Goal: Task Accomplishment & Management: Use online tool/utility

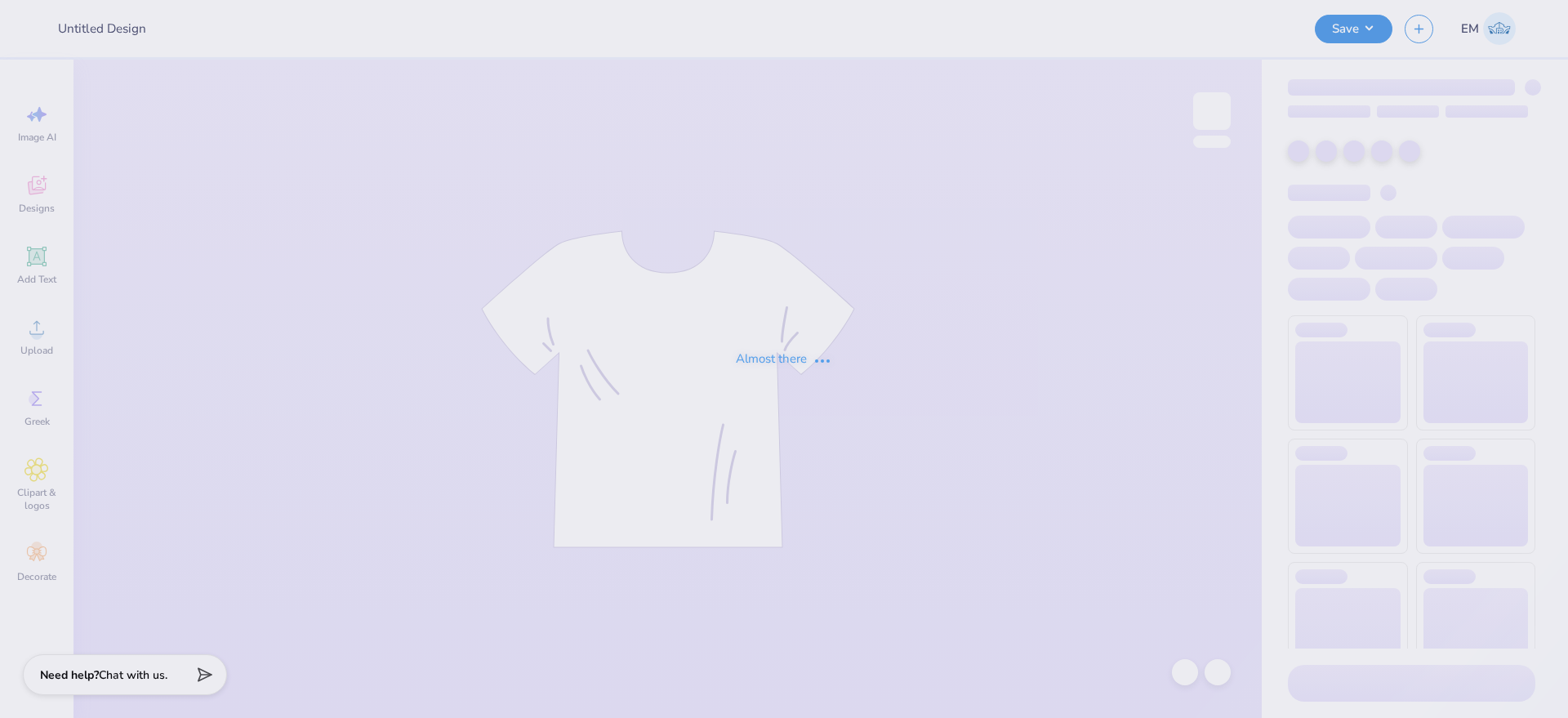
type input "knitting the loop tote bags"
type input "24"
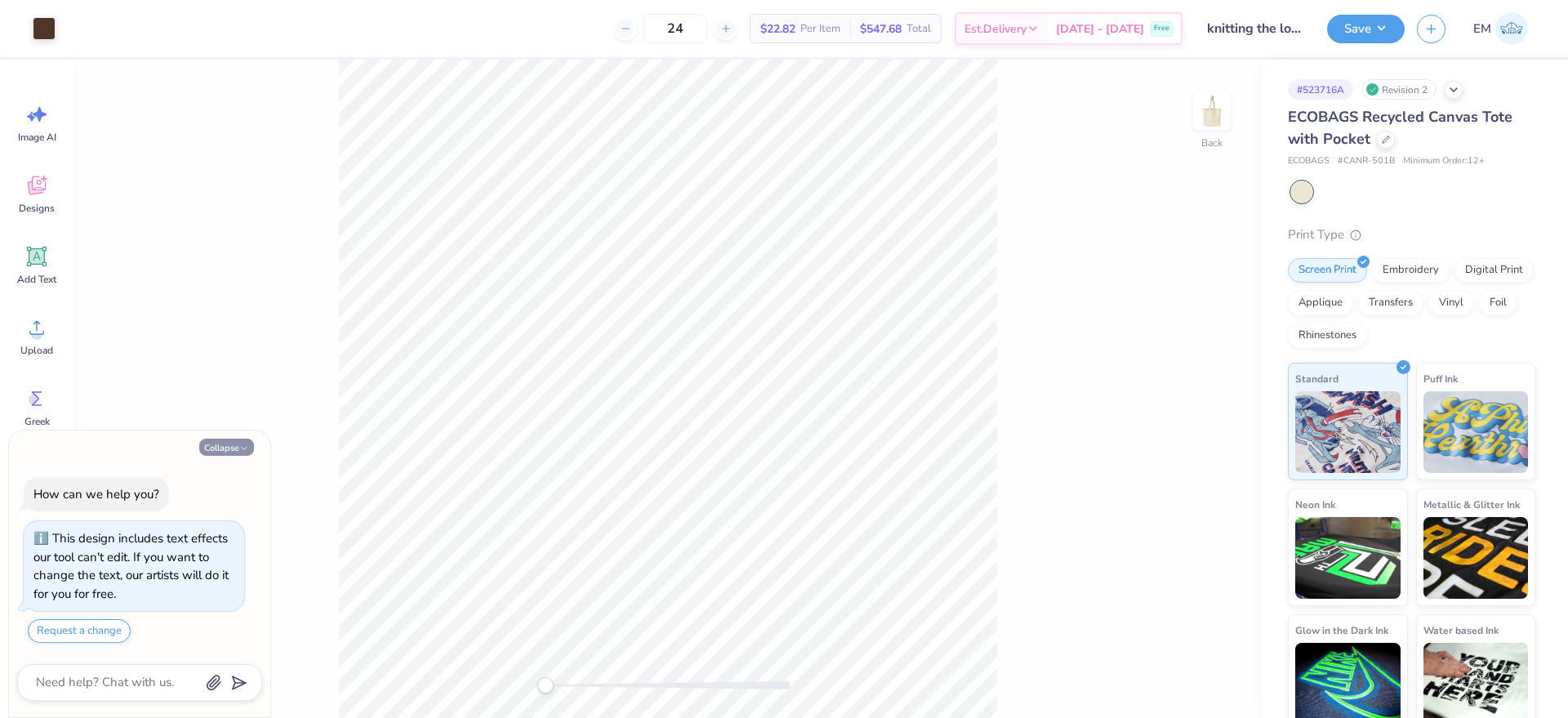
click at [238, 445] on button "Collapse" at bounding box center [227, 447] width 55 height 17
type textarea "x"
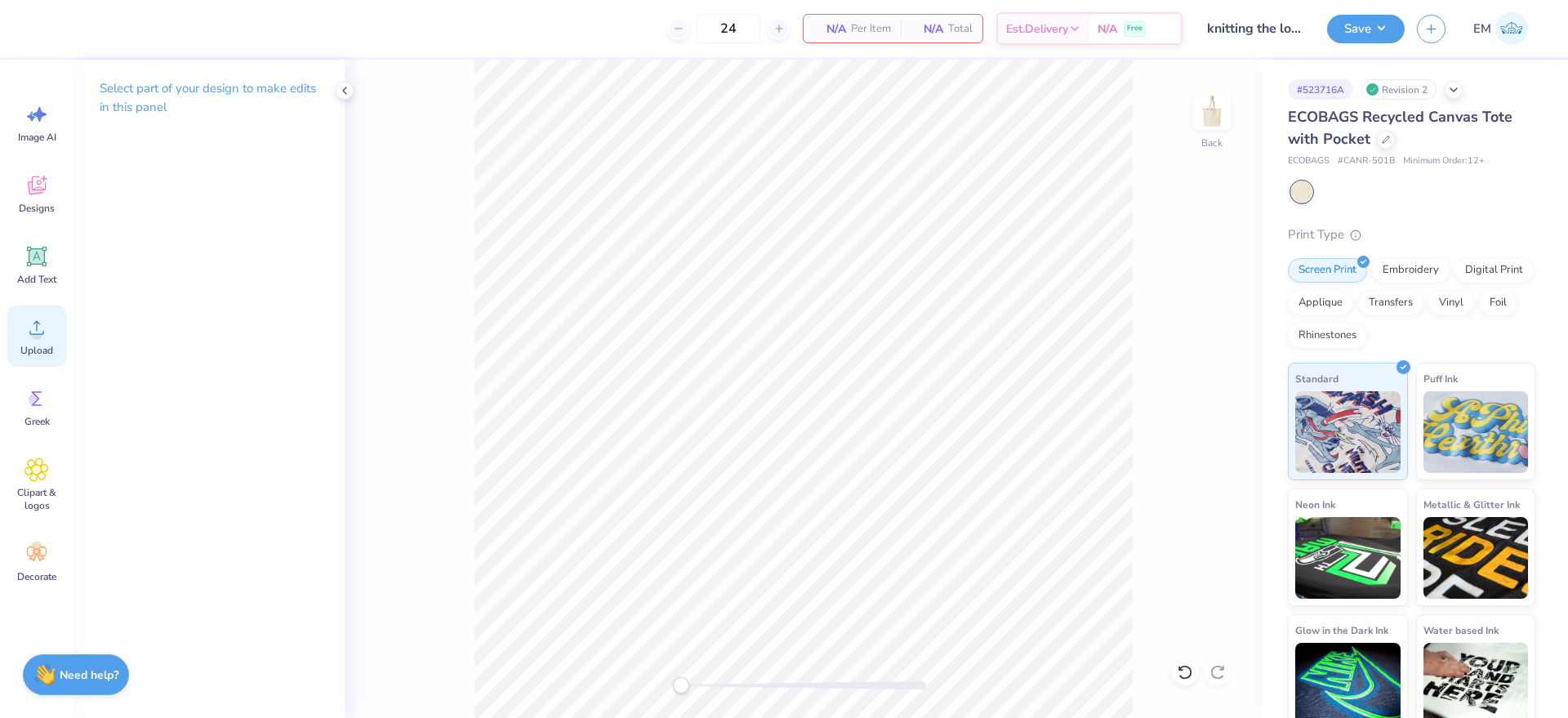
click at [29, 337] on icon at bounding box center [36, 327] width 25 height 25
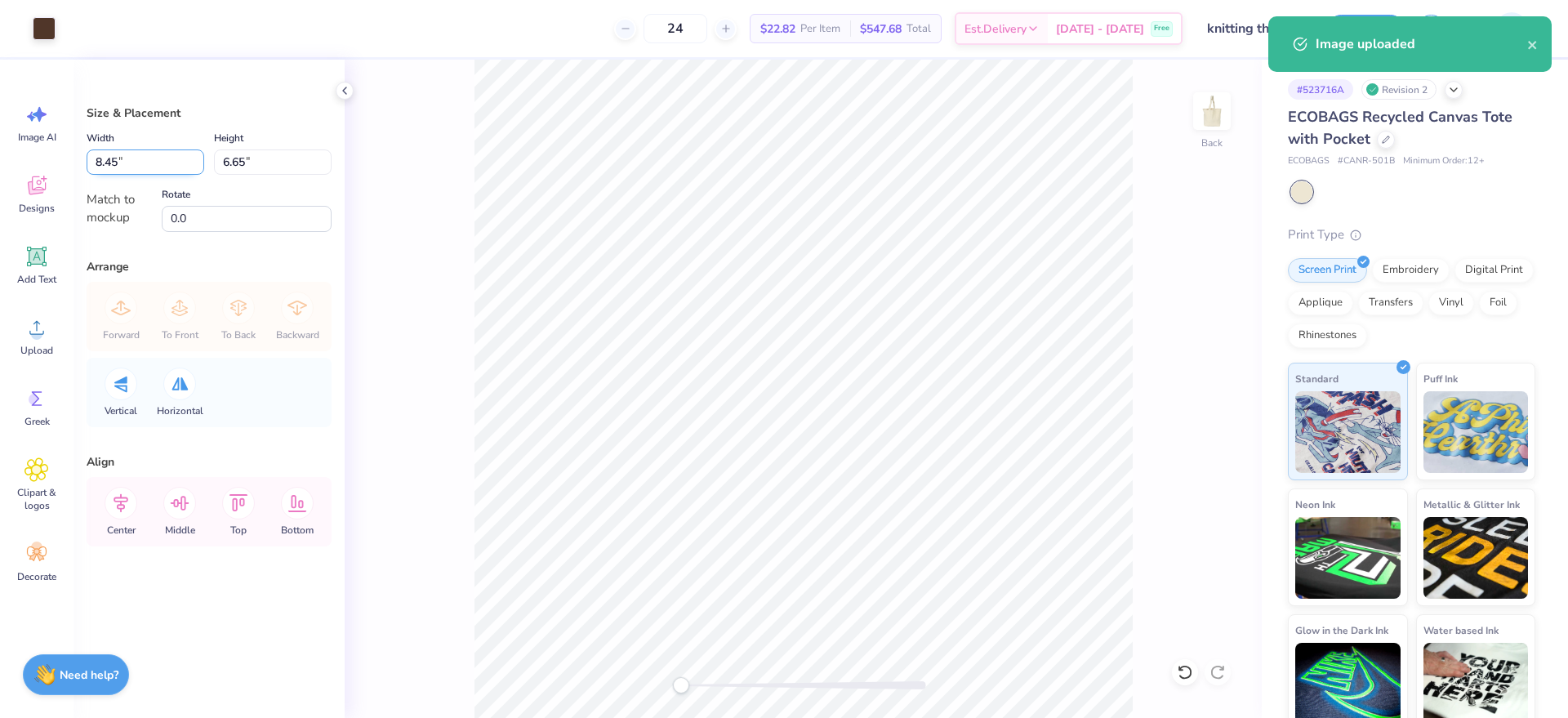
drag, startPoint x: 119, startPoint y: 167, endPoint x: 107, endPoint y: 167, distance: 12.0
click at [107, 167] on input "8.45" at bounding box center [145, 162] width 117 height 25
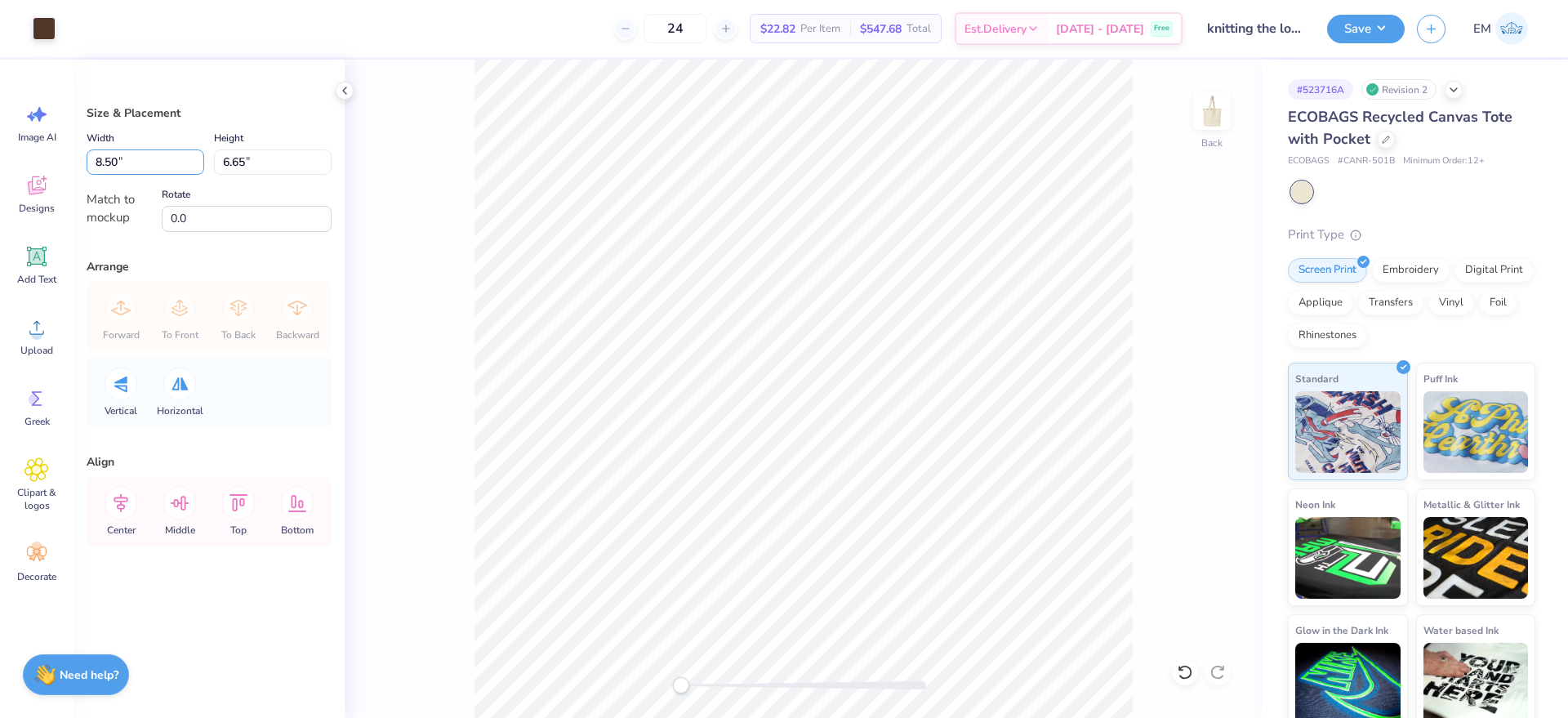
type input "8.50"
type input "6.69"
click at [419, 279] on div "Back" at bounding box center [803, 388] width 917 height 658
click at [129, 512] on icon at bounding box center [121, 503] width 33 height 33
click at [187, 507] on icon at bounding box center [179, 503] width 33 height 33
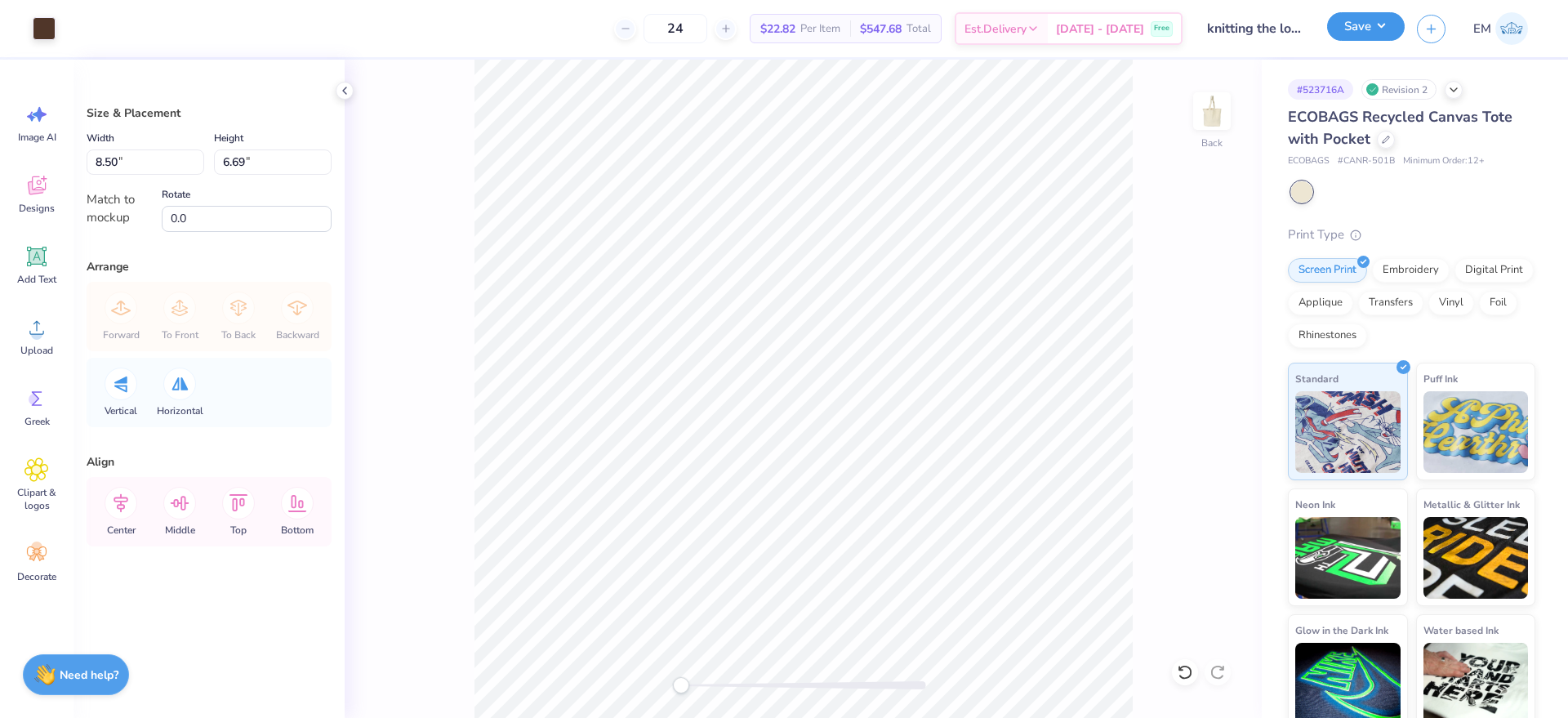
click at [1369, 34] on button "Save" at bounding box center [1366, 25] width 77 height 28
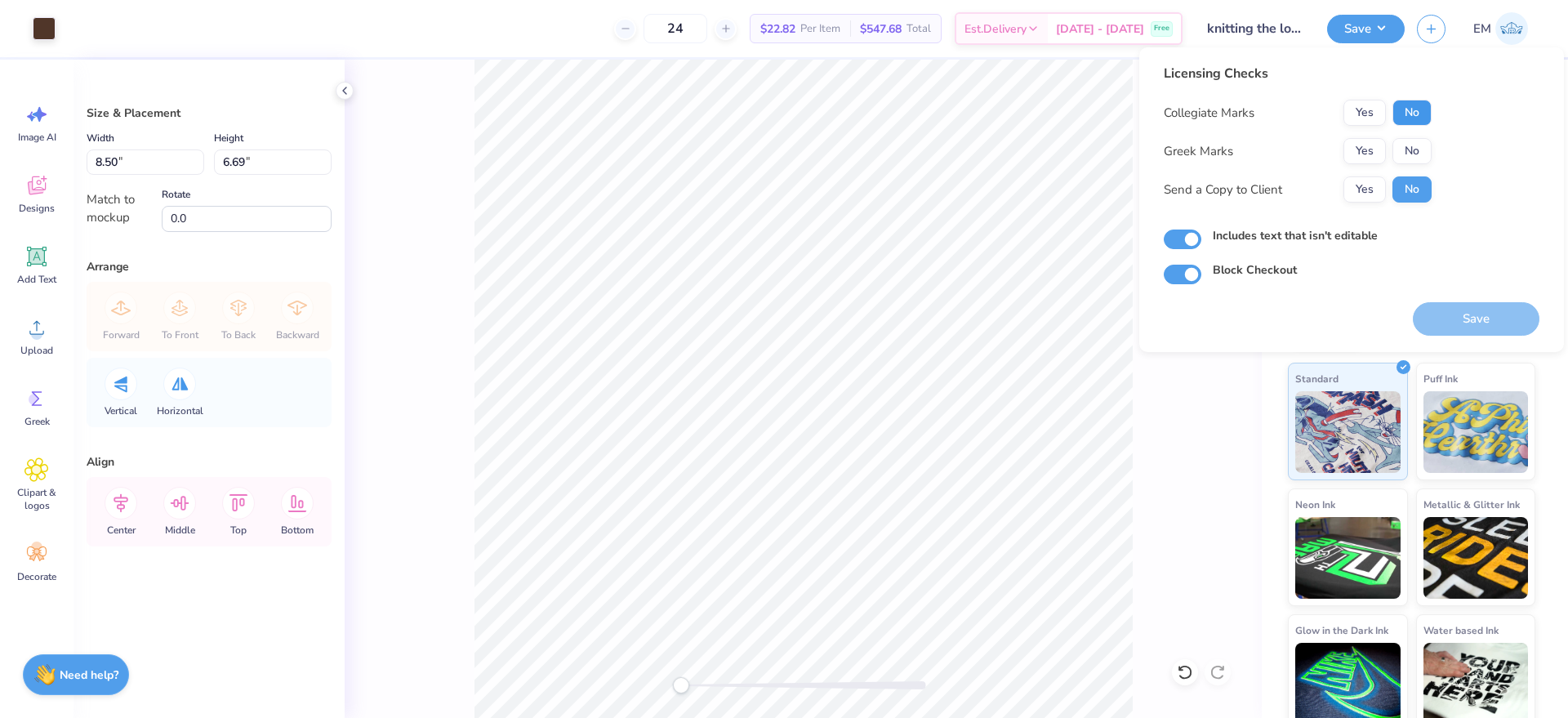
click at [1411, 104] on button "No" at bounding box center [1412, 112] width 39 height 26
click at [1410, 147] on button "No" at bounding box center [1412, 151] width 39 height 26
click at [1360, 191] on button "Yes" at bounding box center [1365, 189] width 43 height 26
click at [1468, 320] on button "Save" at bounding box center [1476, 319] width 127 height 34
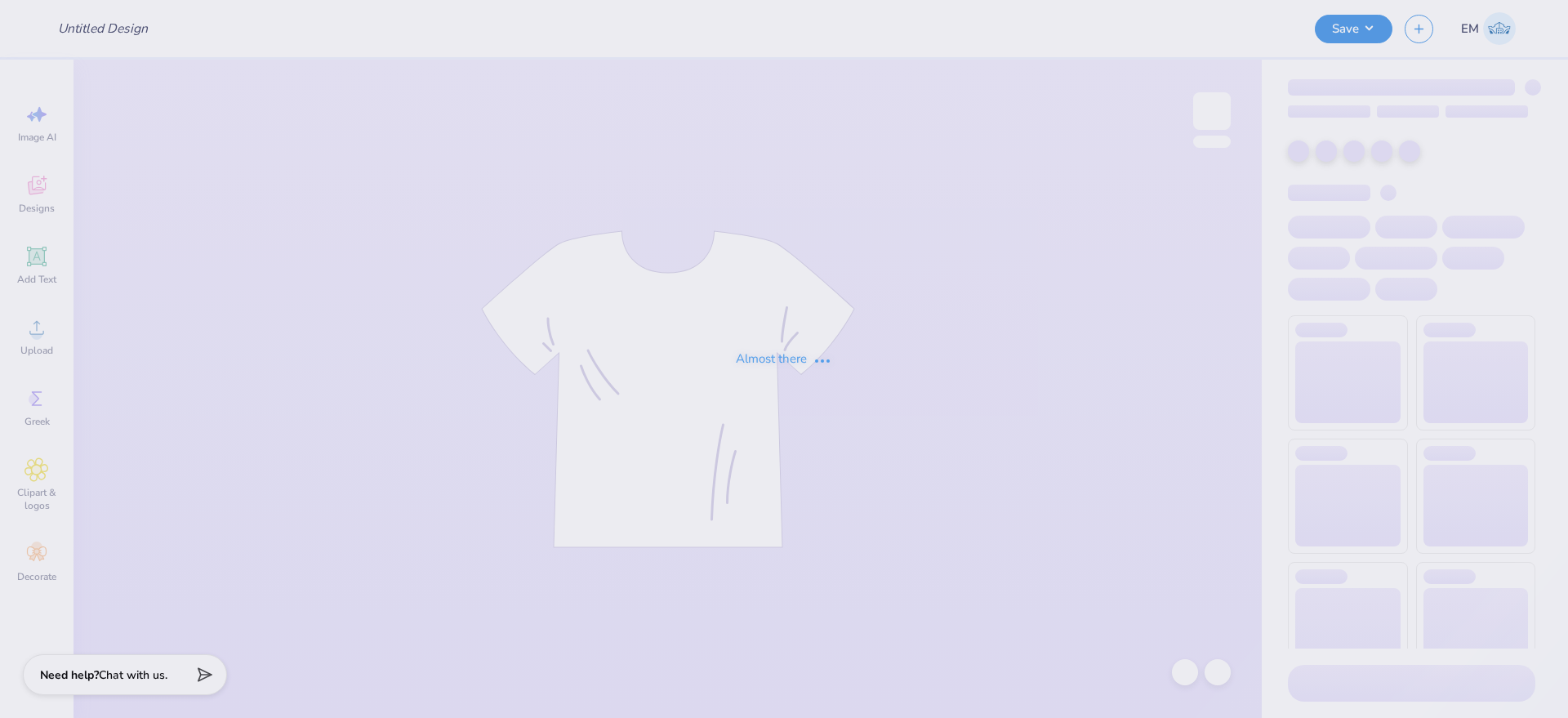
type input "merch draft 2"
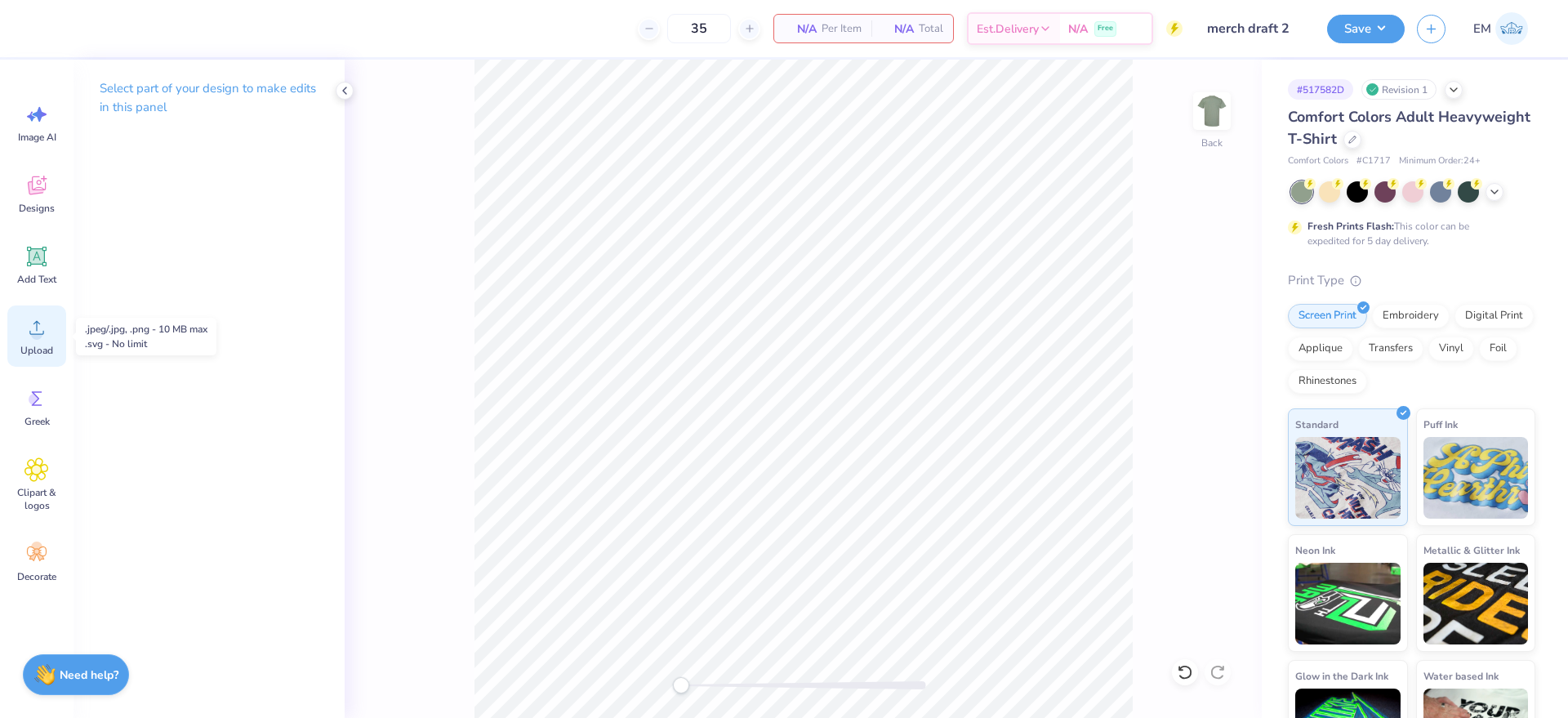
click at [35, 353] on span "Upload" at bounding box center [36, 350] width 33 height 13
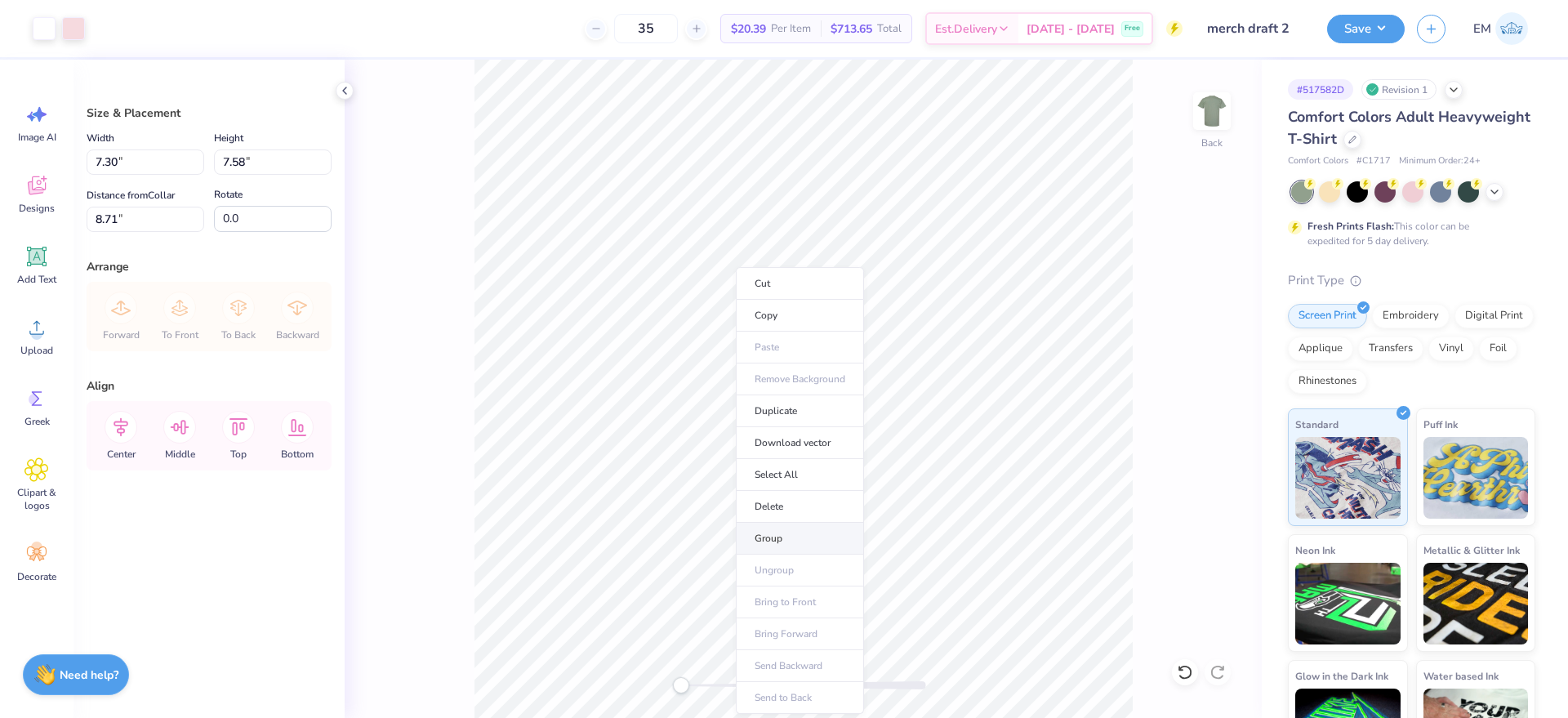
click at [815, 534] on li "Group" at bounding box center [799, 538] width 128 height 32
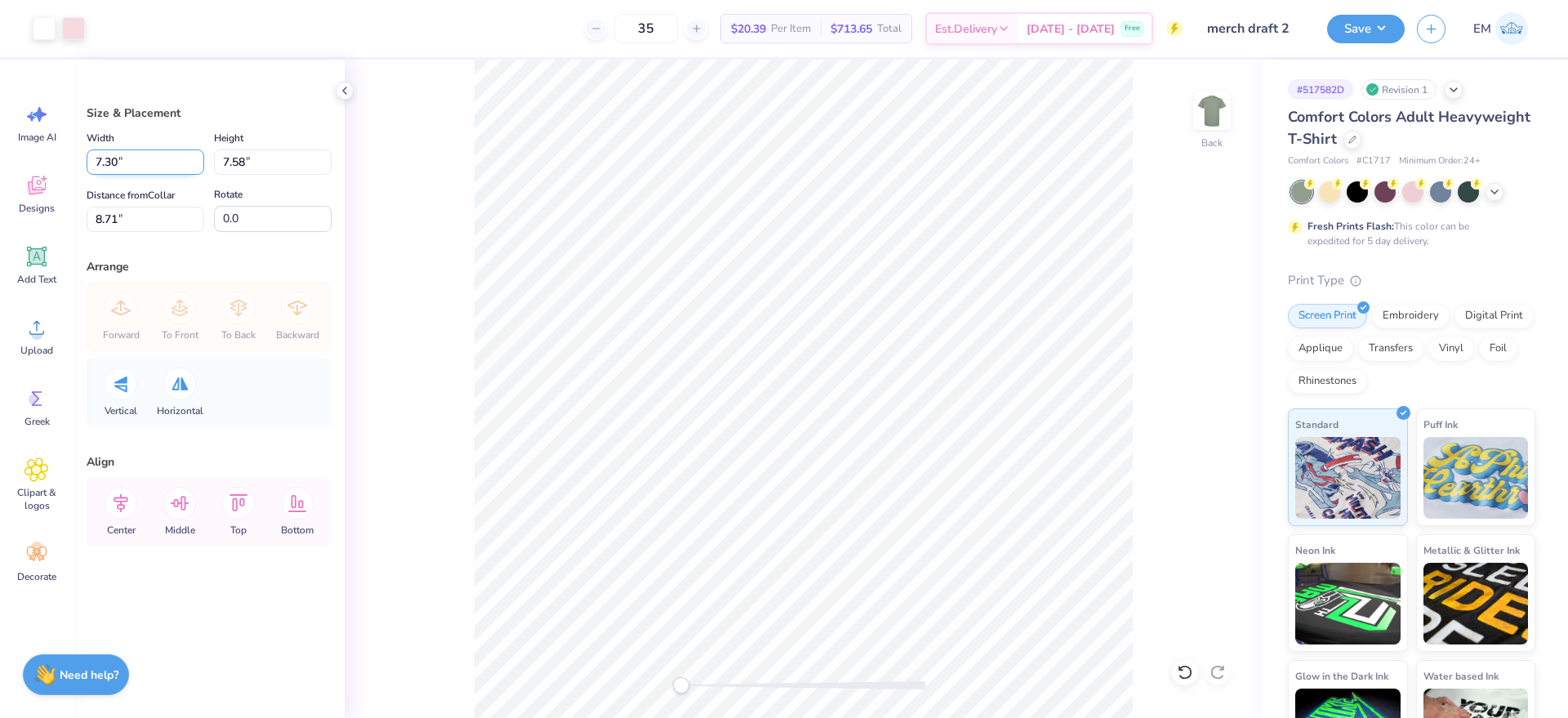
drag, startPoint x: 118, startPoint y: 160, endPoint x: 93, endPoint y: 161, distance: 25.0
click at [93, 161] on input "7.30" at bounding box center [145, 162] width 117 height 25
type input "11.00"
type input "11.41"
drag, startPoint x: 111, startPoint y: 219, endPoint x: 85, endPoint y: 225, distance: 26.7
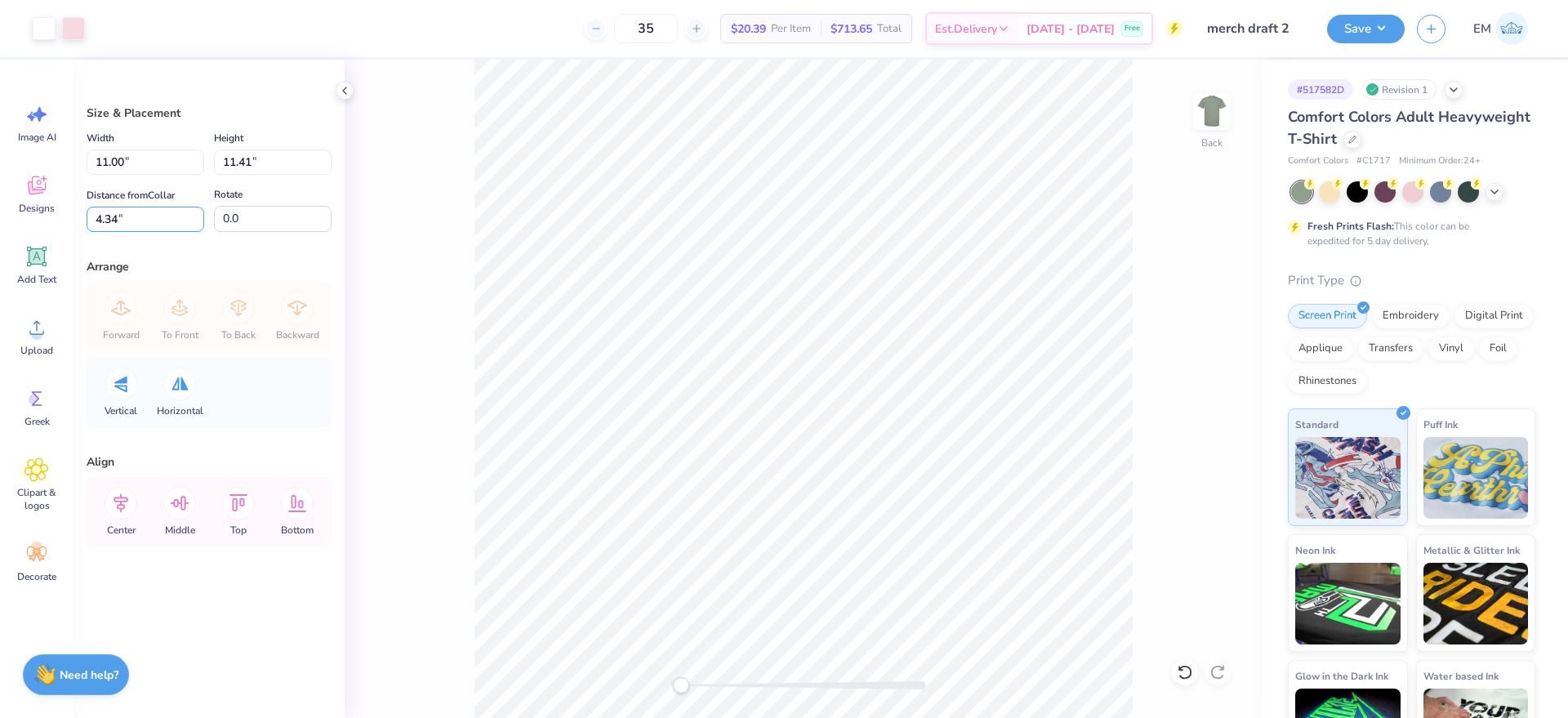
click at [85, 225] on div "Size & Placement Width 11.00 11.00 " Height 11.41 11.41 " Distance from Collar …" at bounding box center [209, 388] width 271 height 658
drag, startPoint x: 121, startPoint y: 225, endPoint x: 83, endPoint y: 225, distance: 38.0
click at [83, 225] on div "Size & Placement Width 11.00 11.00 " Height 11.41 11.41 " Distance from Collar …" at bounding box center [209, 388] width 271 height 658
type input "3"
click at [177, 505] on icon at bounding box center [179, 503] width 19 height 15
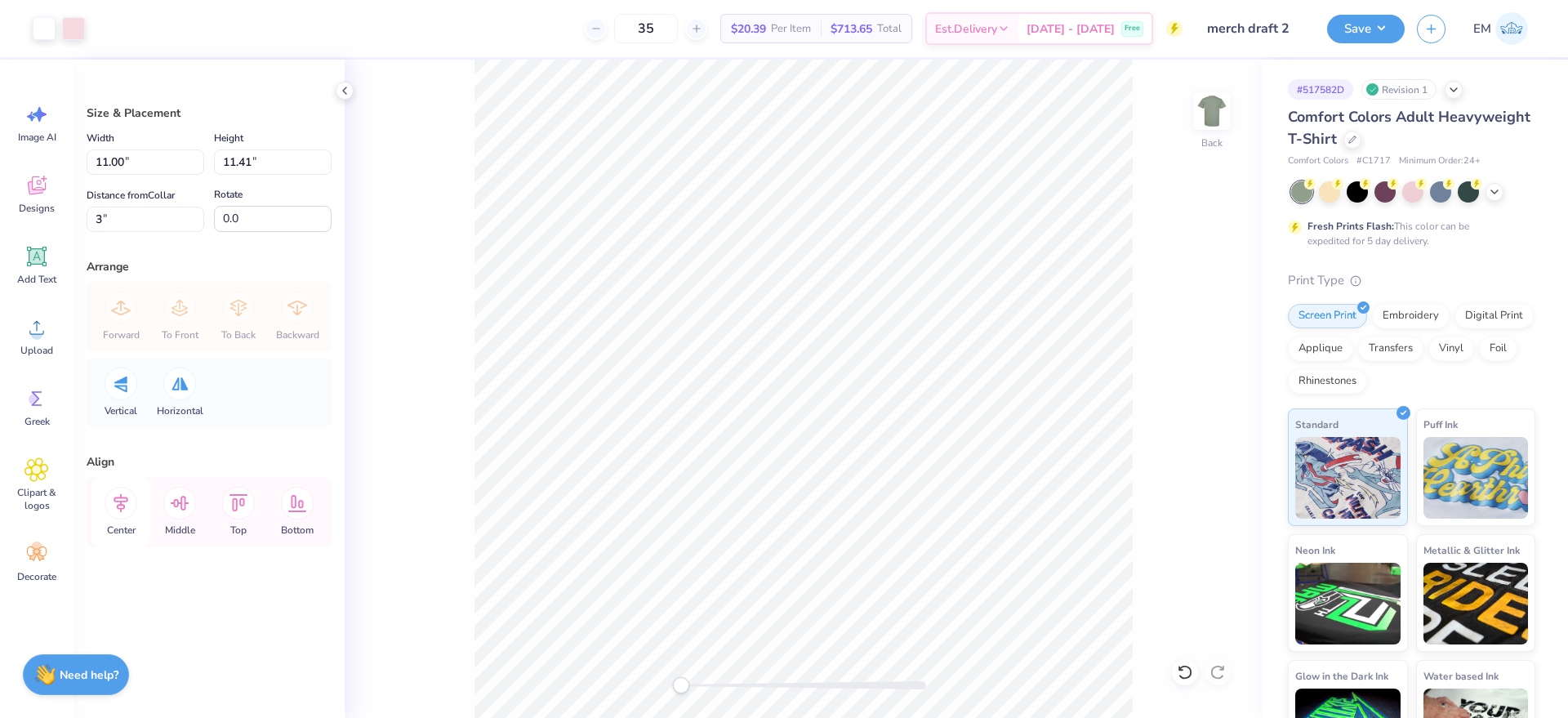
click at [135, 501] on icon at bounding box center [121, 503] width 33 height 33
click at [235, 504] on icon at bounding box center [239, 503] width 33 height 33
drag, startPoint x: 100, startPoint y: 221, endPoint x: 87, endPoint y: 224, distance: 13.3
click at [87, 224] on input "3" at bounding box center [145, 219] width 117 height 25
drag, startPoint x: 117, startPoint y: 217, endPoint x: 81, endPoint y: 222, distance: 36.3
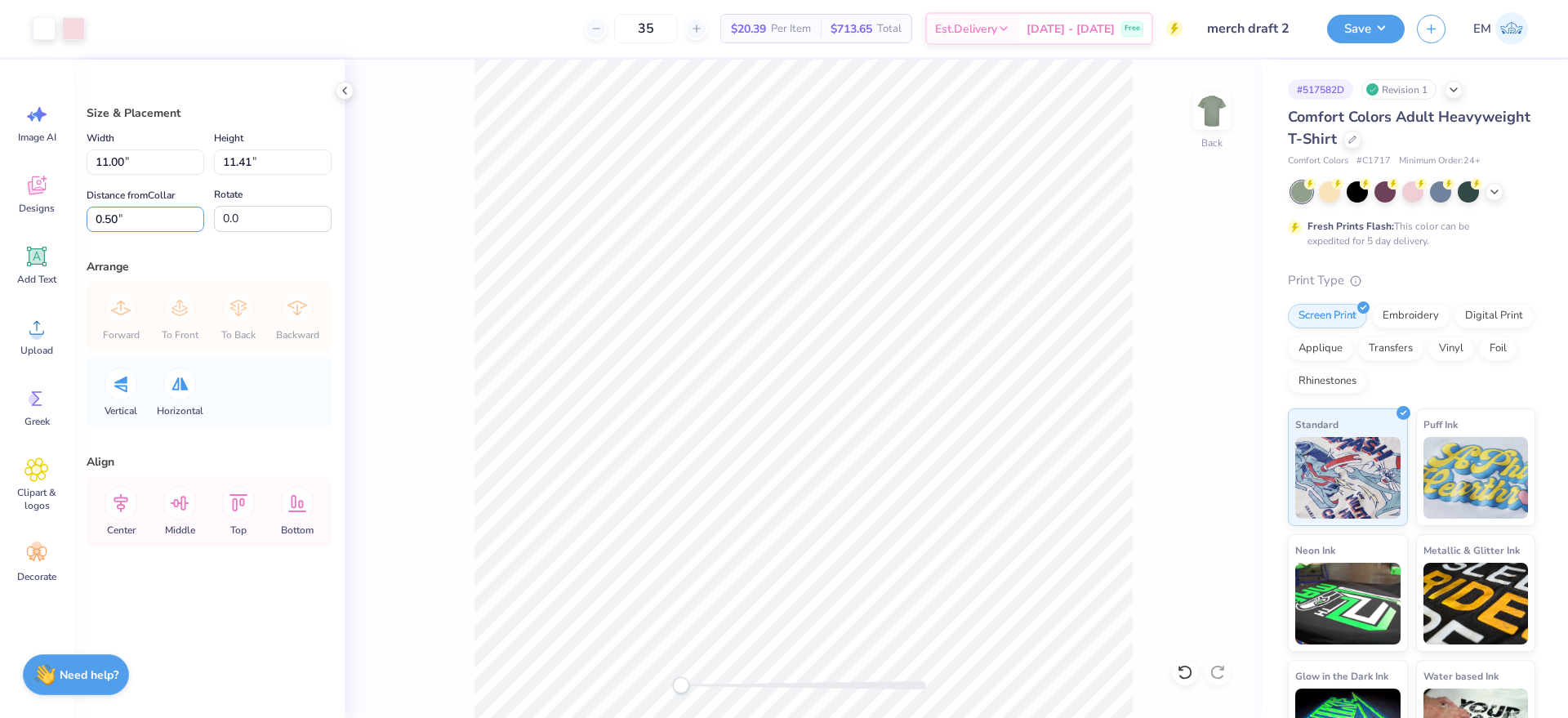
click at [81, 222] on div "Size & Placement Width 11.00 11.00 " Height 11.41 11.41 " Distance from Collar …" at bounding box center [209, 388] width 271 height 658
type input "3"
click at [123, 506] on icon at bounding box center [121, 503] width 33 height 33
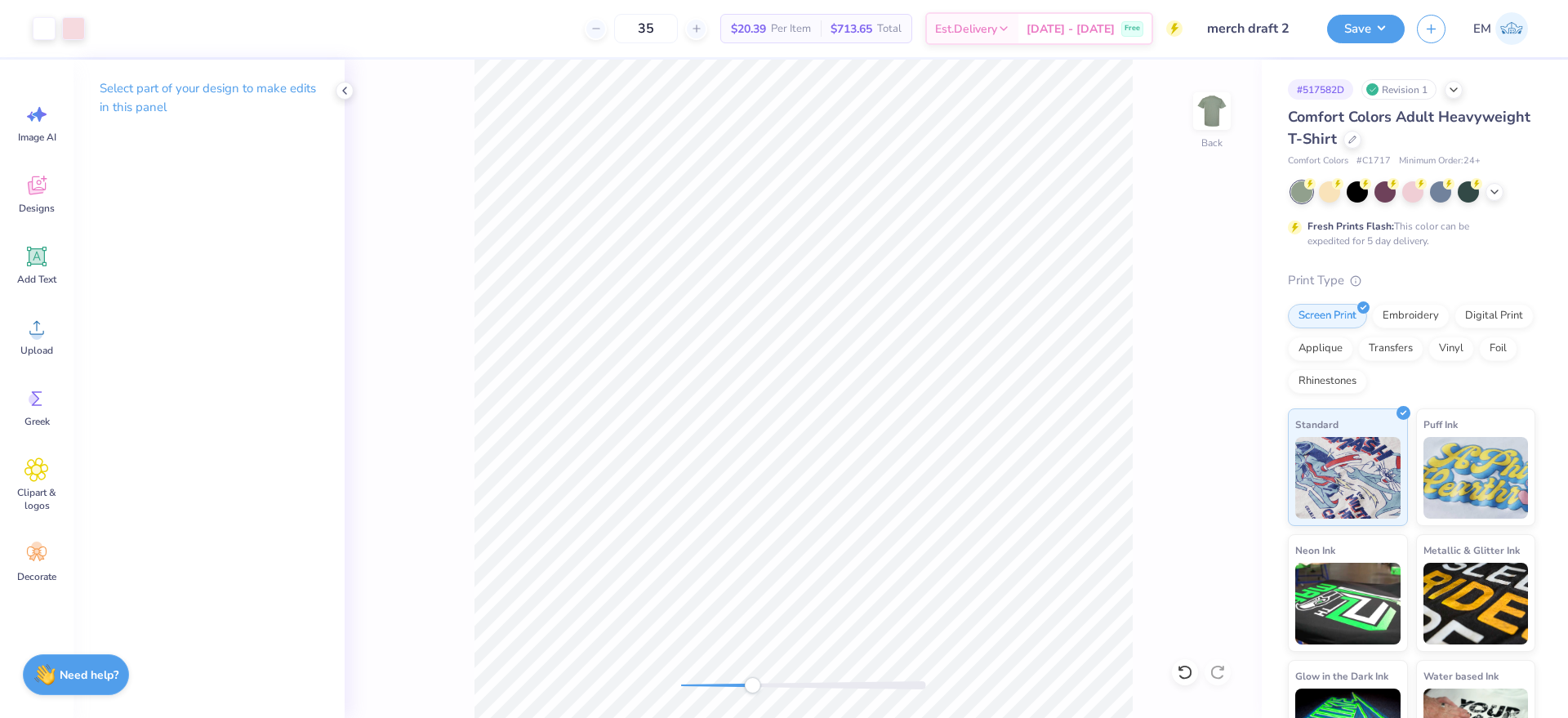
drag, startPoint x: 679, startPoint y: 683, endPoint x: 752, endPoint y: 681, distance: 73.0
click at [752, 681] on div "Accessibility label" at bounding box center [752, 685] width 16 height 16
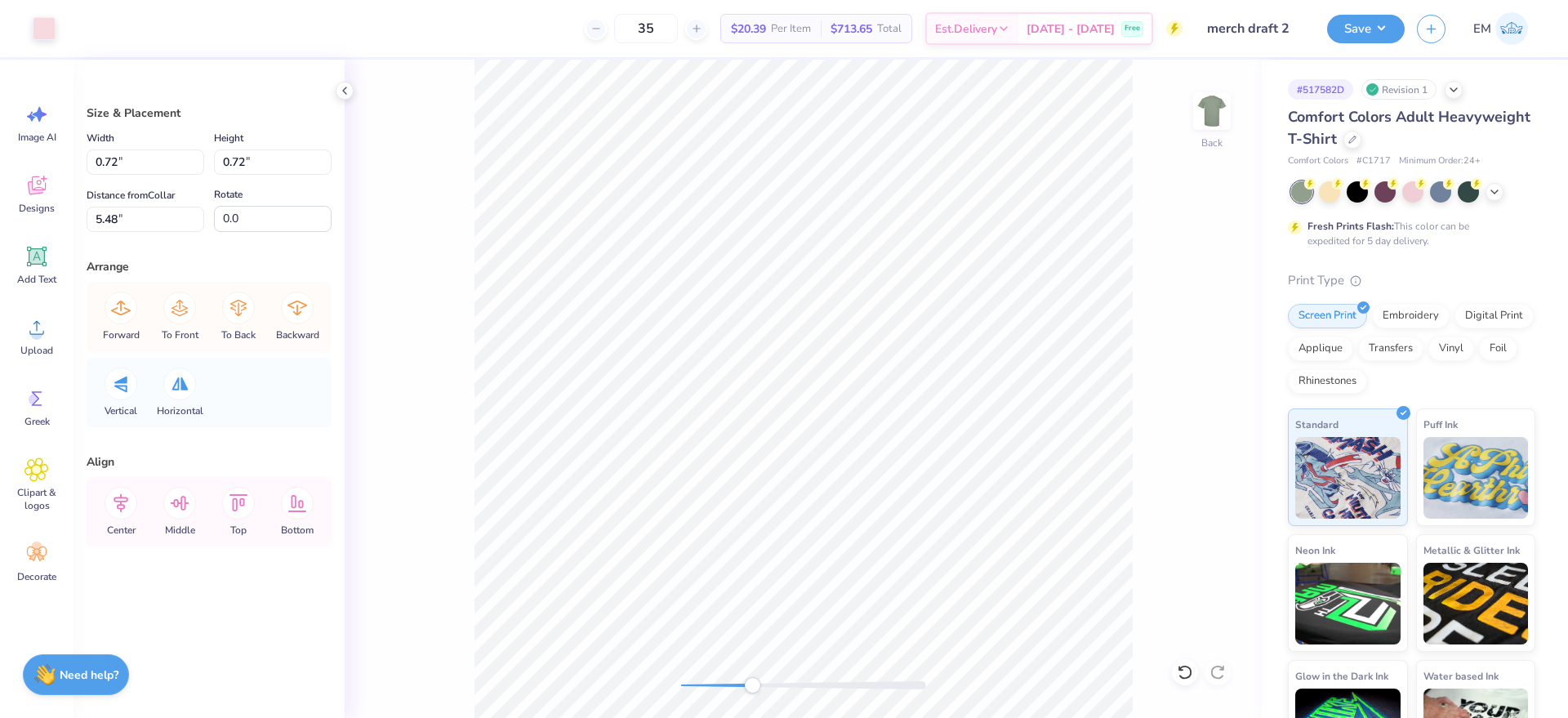
type input "0.89"
type input "5.30"
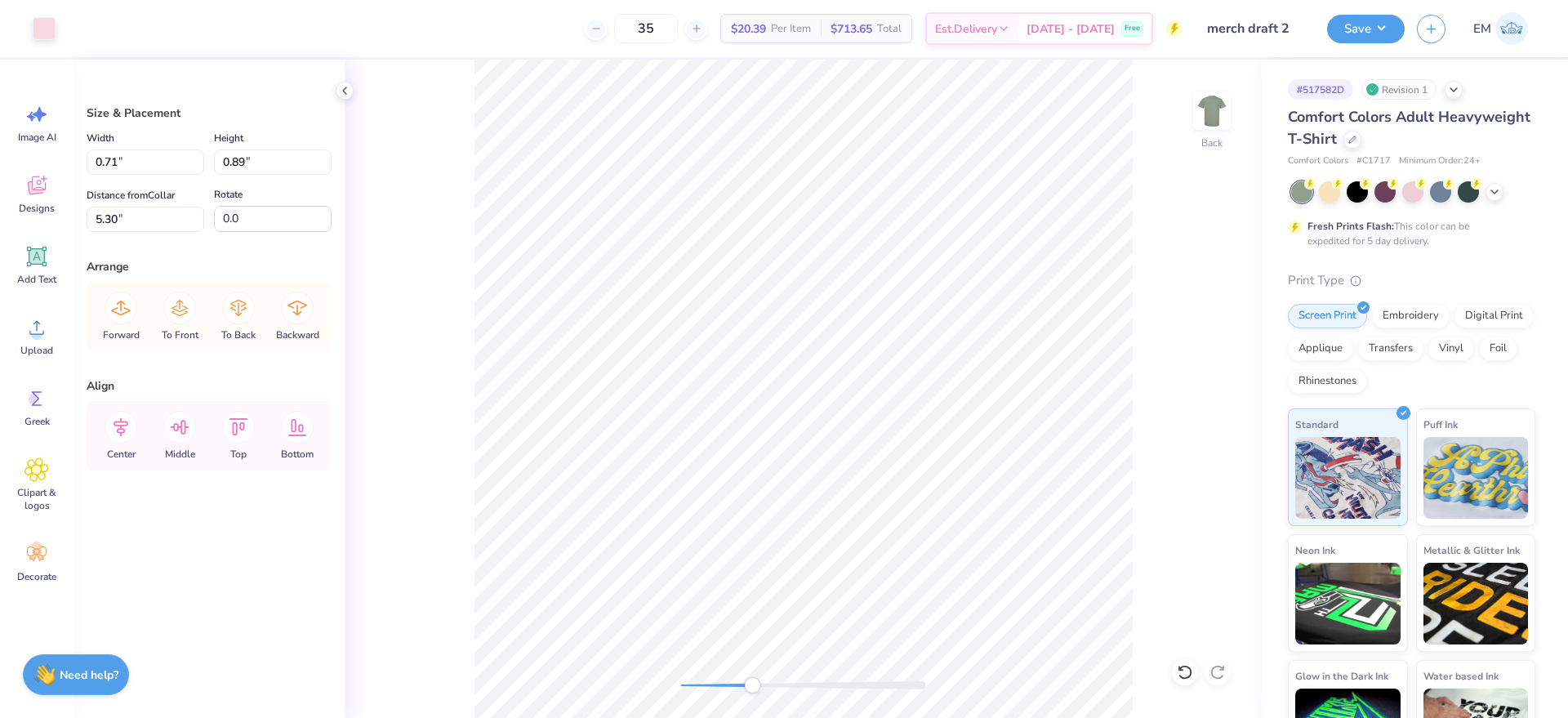
type input "0.71"
type input "0.87"
type input "5.32"
type input "2.13"
type input "2.18"
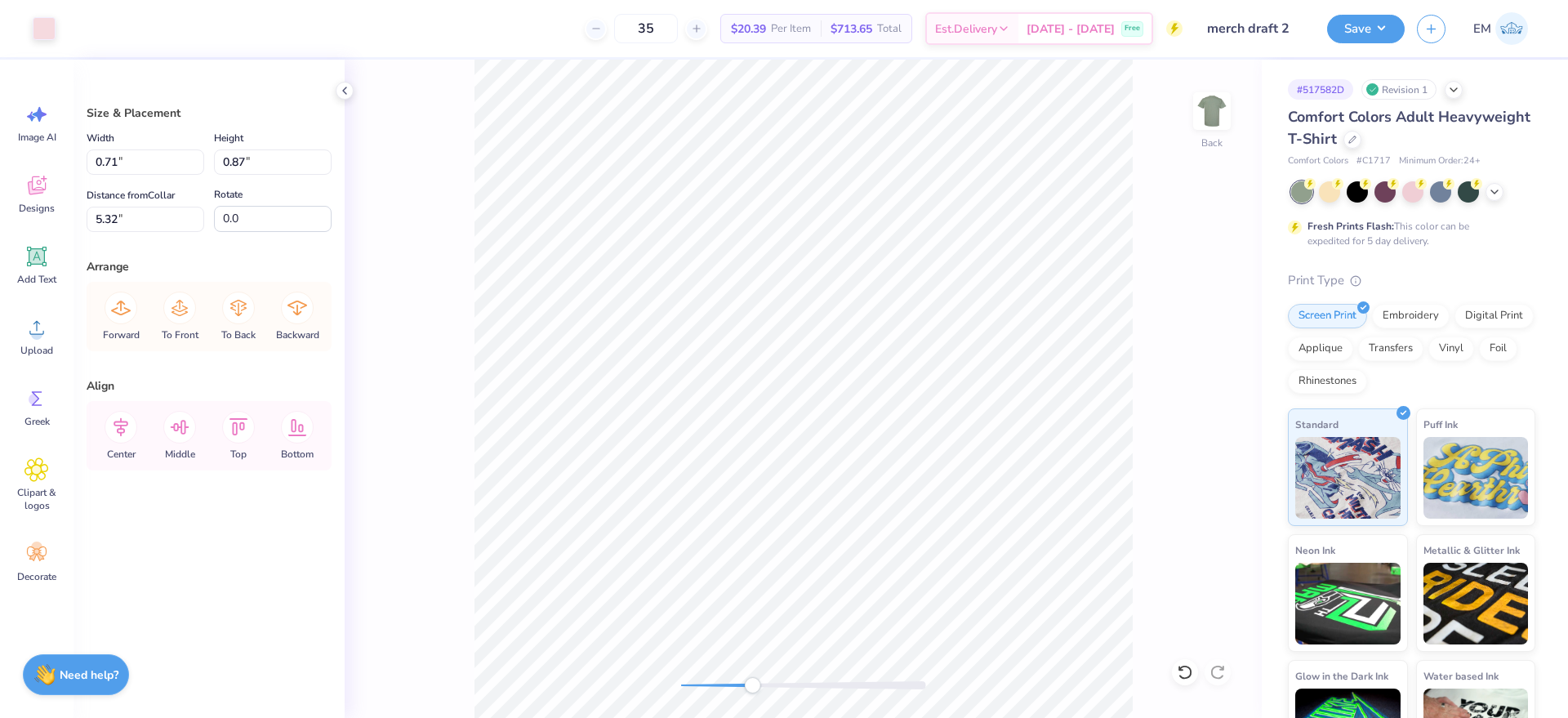
type input "4.65"
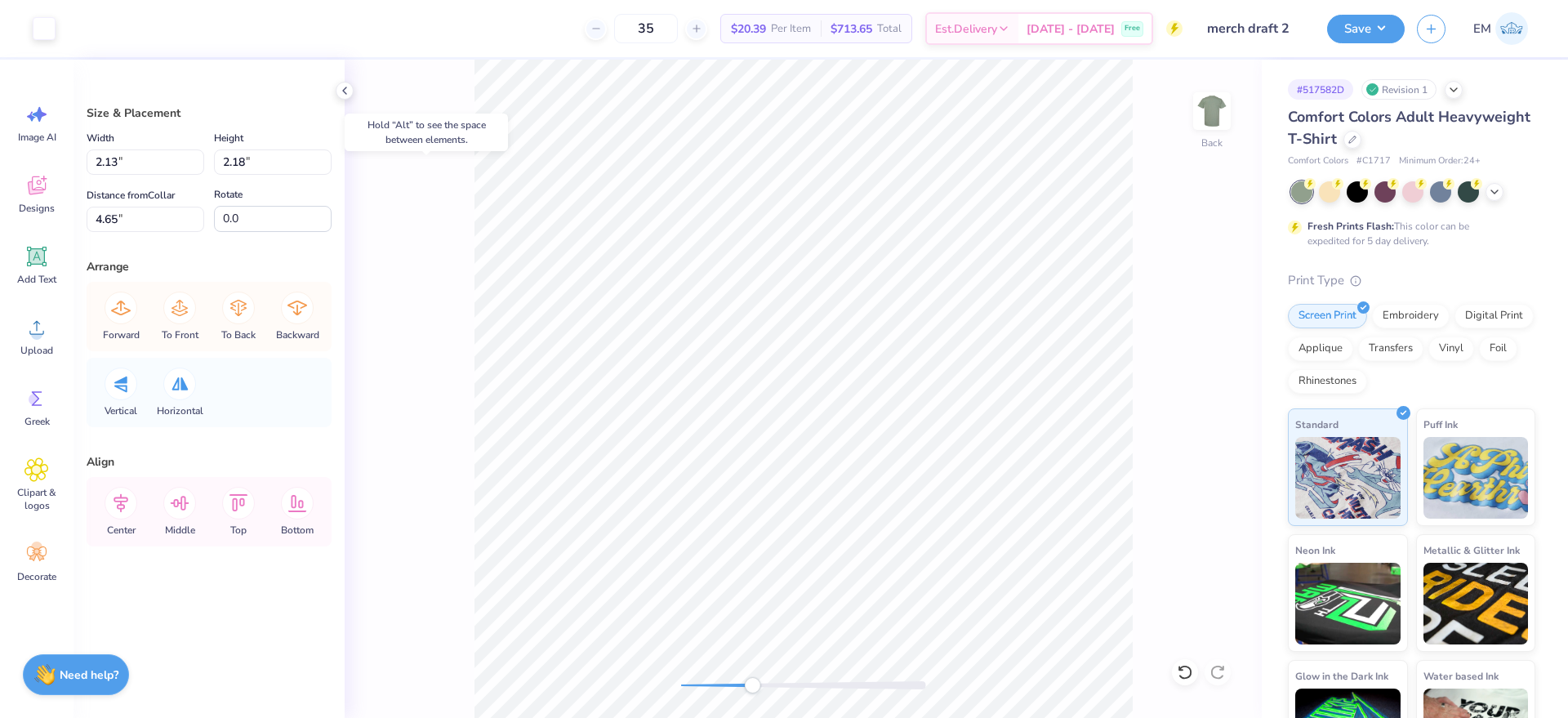
type input "0.71"
type input "0.70"
type input "5.49"
type input "0.87"
type input "5.32"
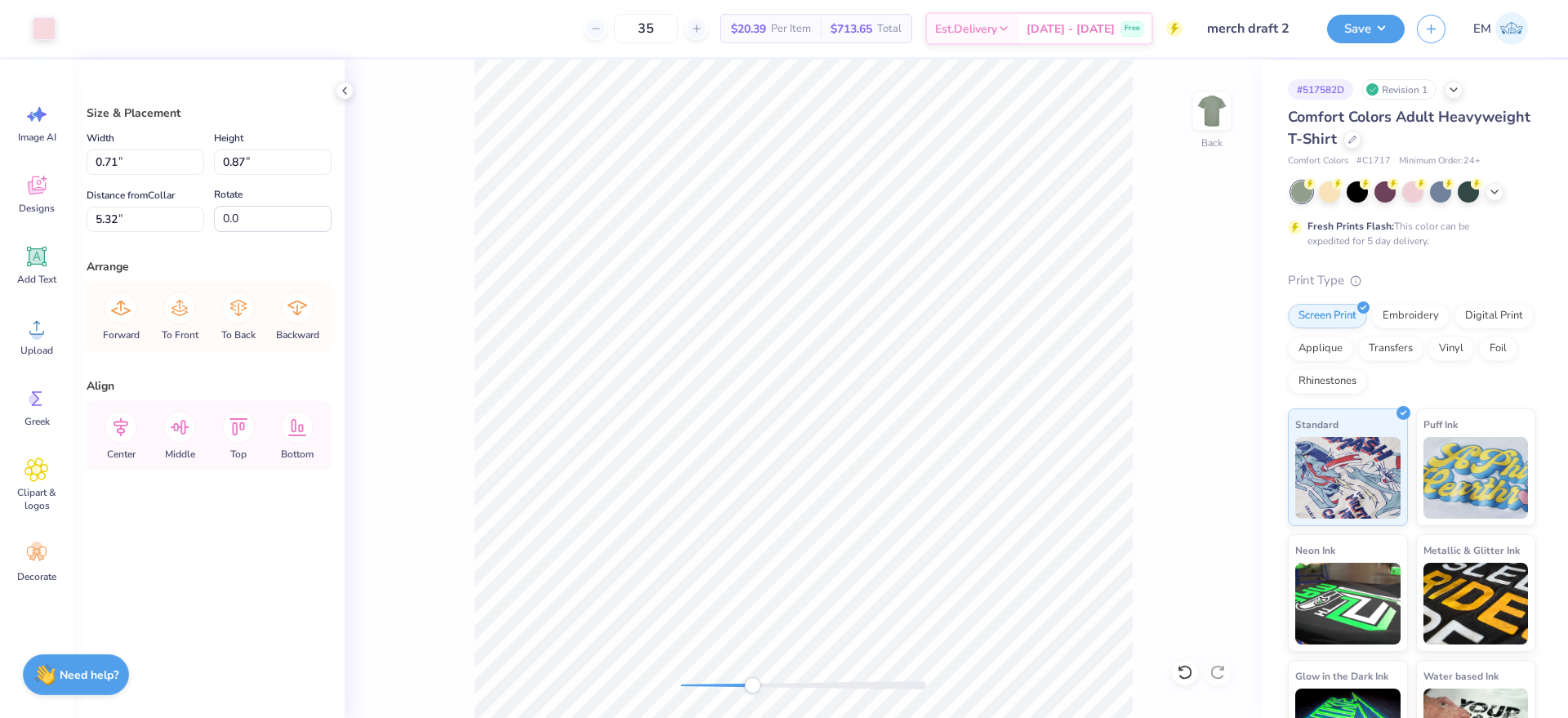
type input "0.69"
type input "0.85"
type input "5.34"
type input "11.00"
type input "11.41"
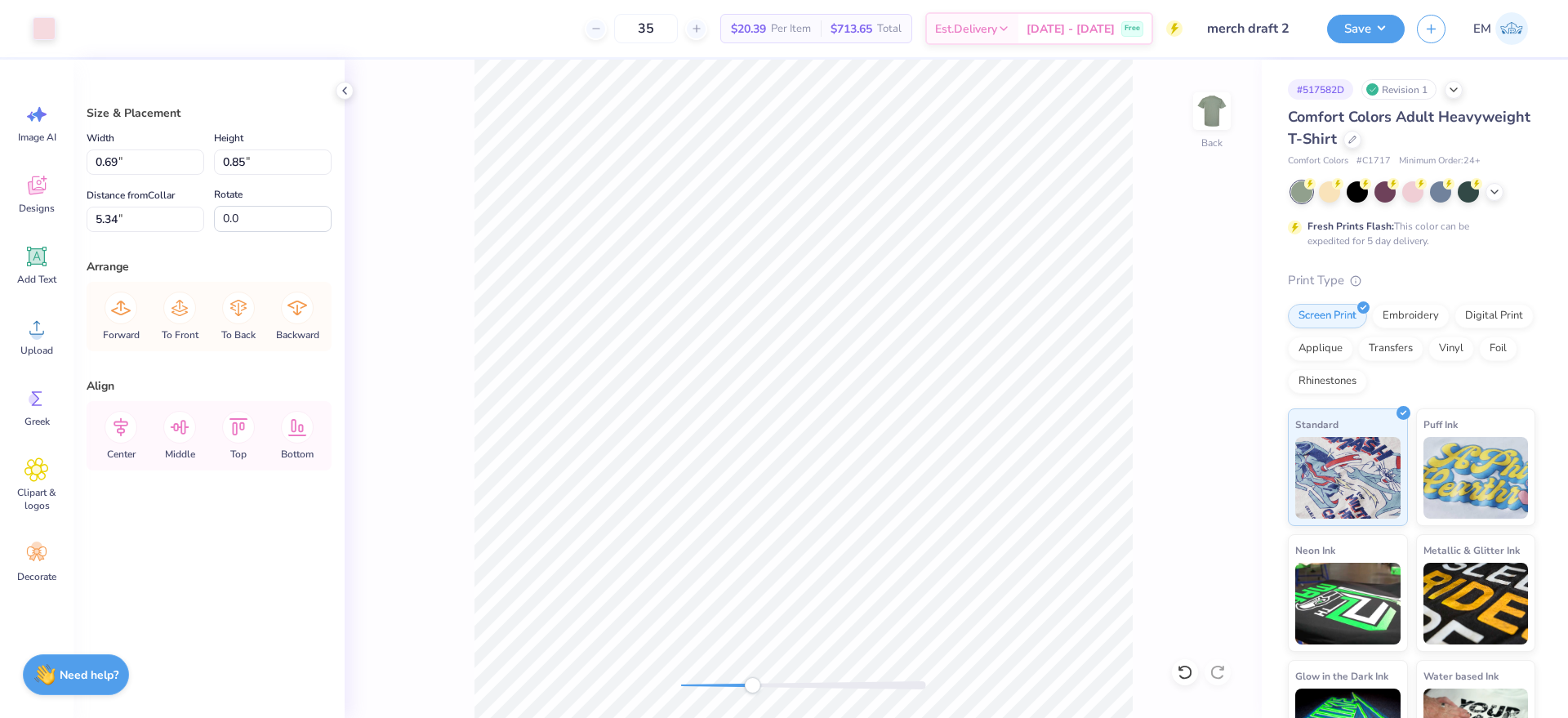
type input "3.00"
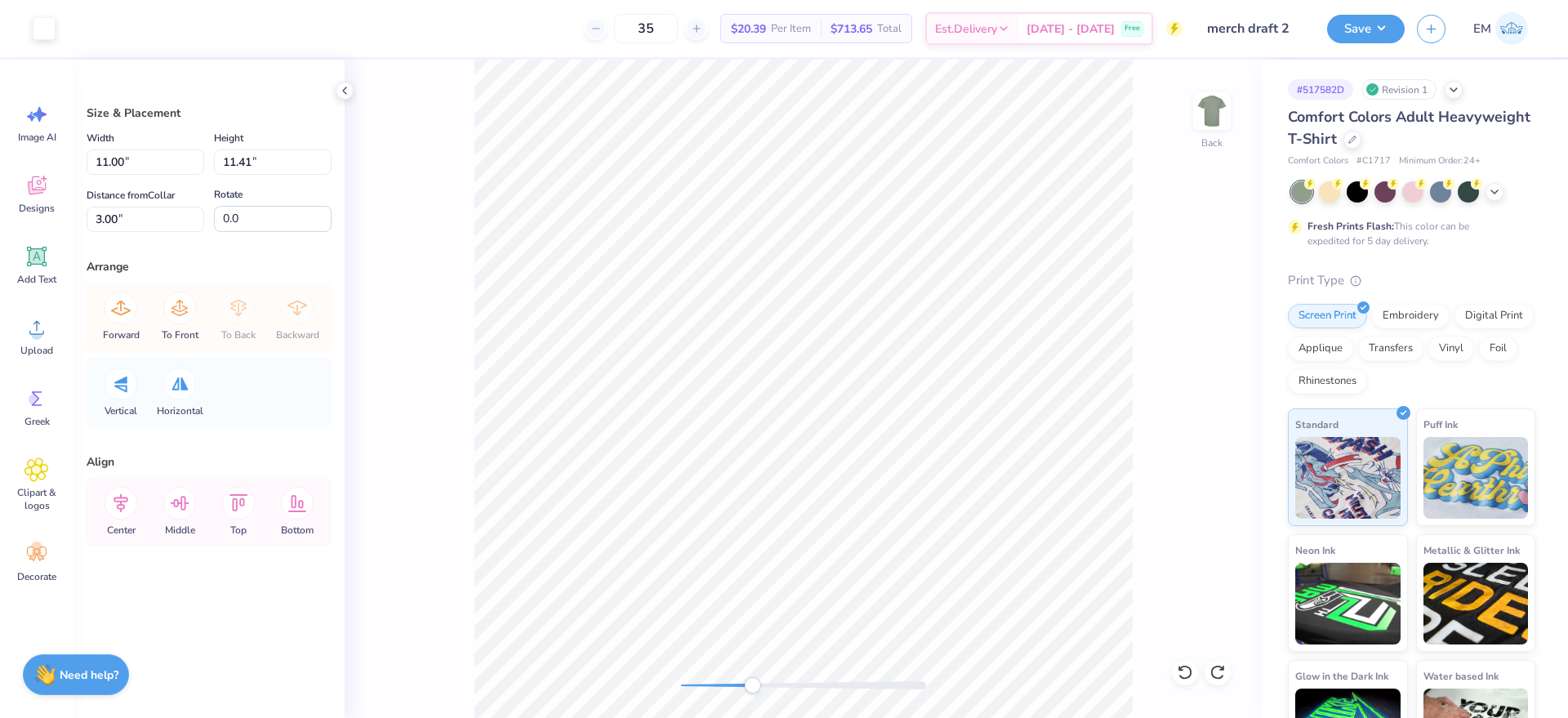
type input "0.04"
type input "0.03"
type input "5.97"
type input "-69.4"
type input "2.13"
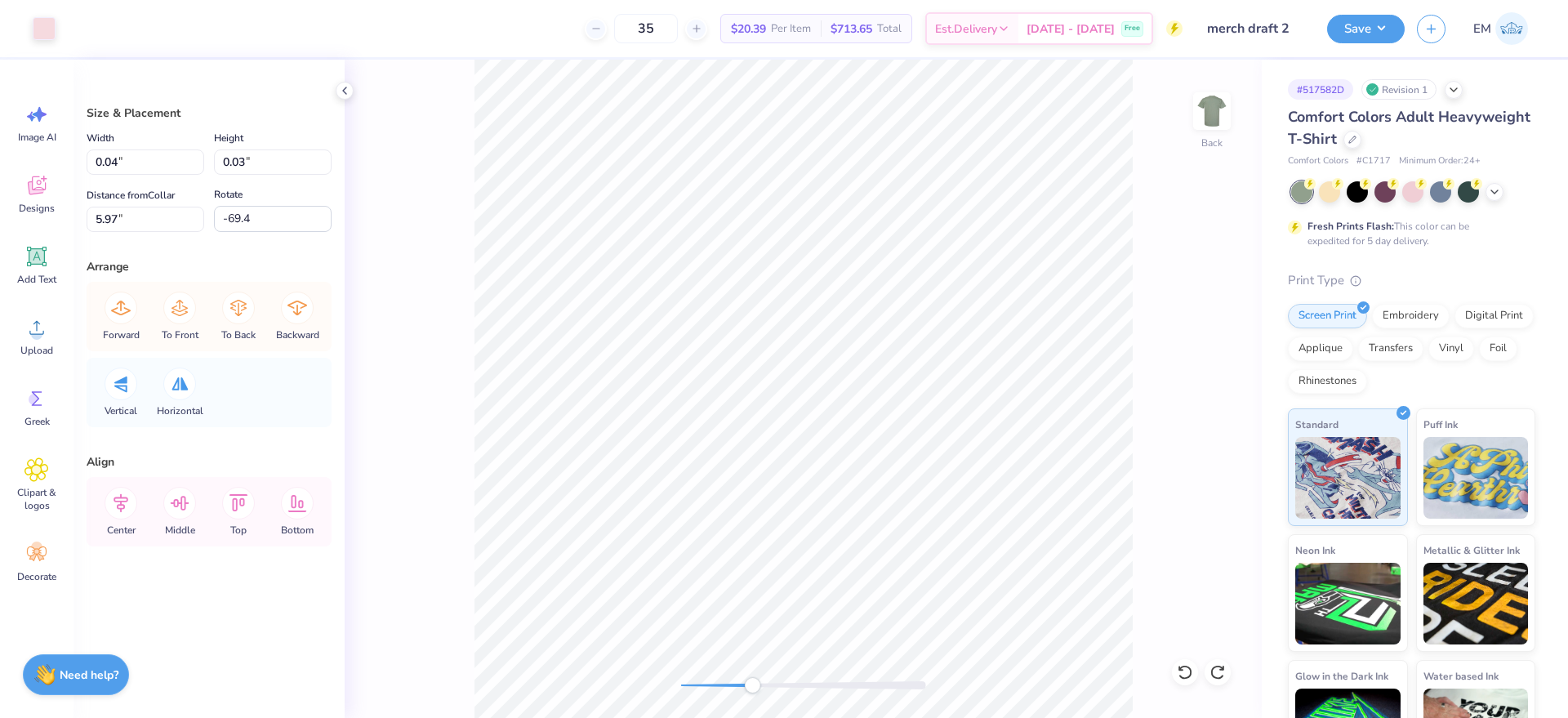
type input "2.18"
type input "4.70"
type input "0.0"
type input "0.71"
type input "0.70"
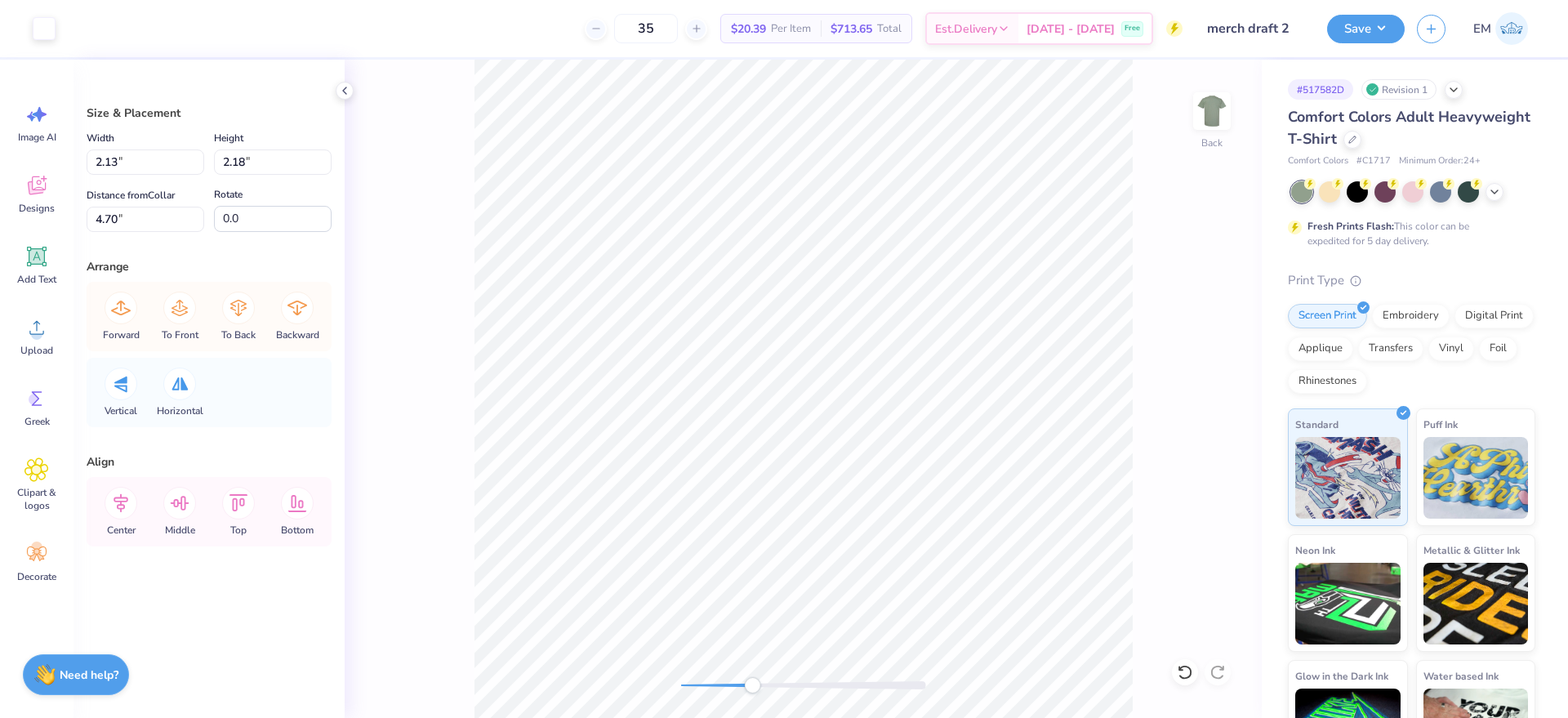
type input "5.49"
type input "0.82"
type input "5.37"
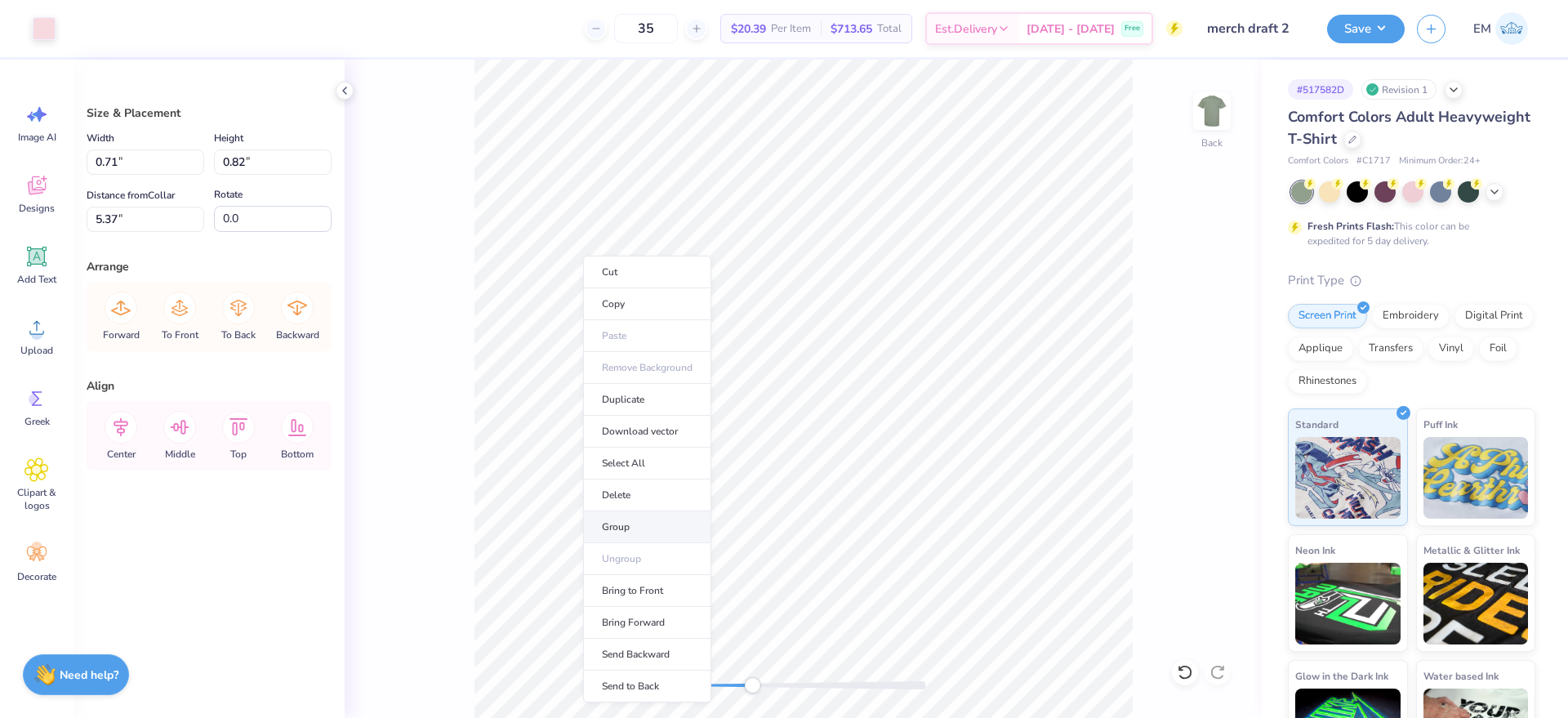
click at [657, 515] on li "Group" at bounding box center [647, 527] width 128 height 32
type input "0.87"
type input "5.32"
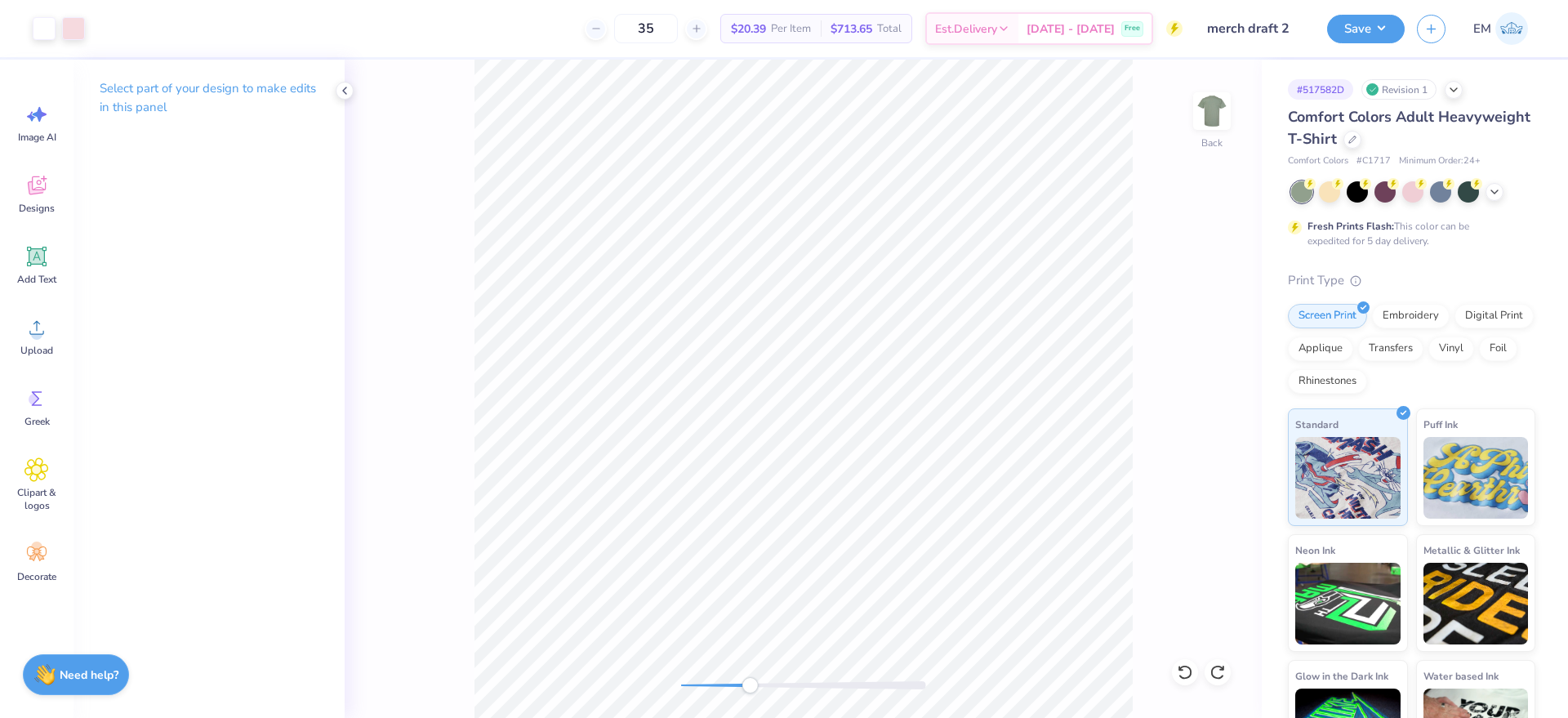
click at [750, 679] on div "Accessibility label" at bounding box center [750, 685] width 16 height 16
click at [709, 672] on div "Back" at bounding box center [803, 388] width 917 height 658
click at [602, 647] on div "Back" at bounding box center [803, 388] width 917 height 658
click at [45, 322] on icon at bounding box center [36, 327] width 25 height 25
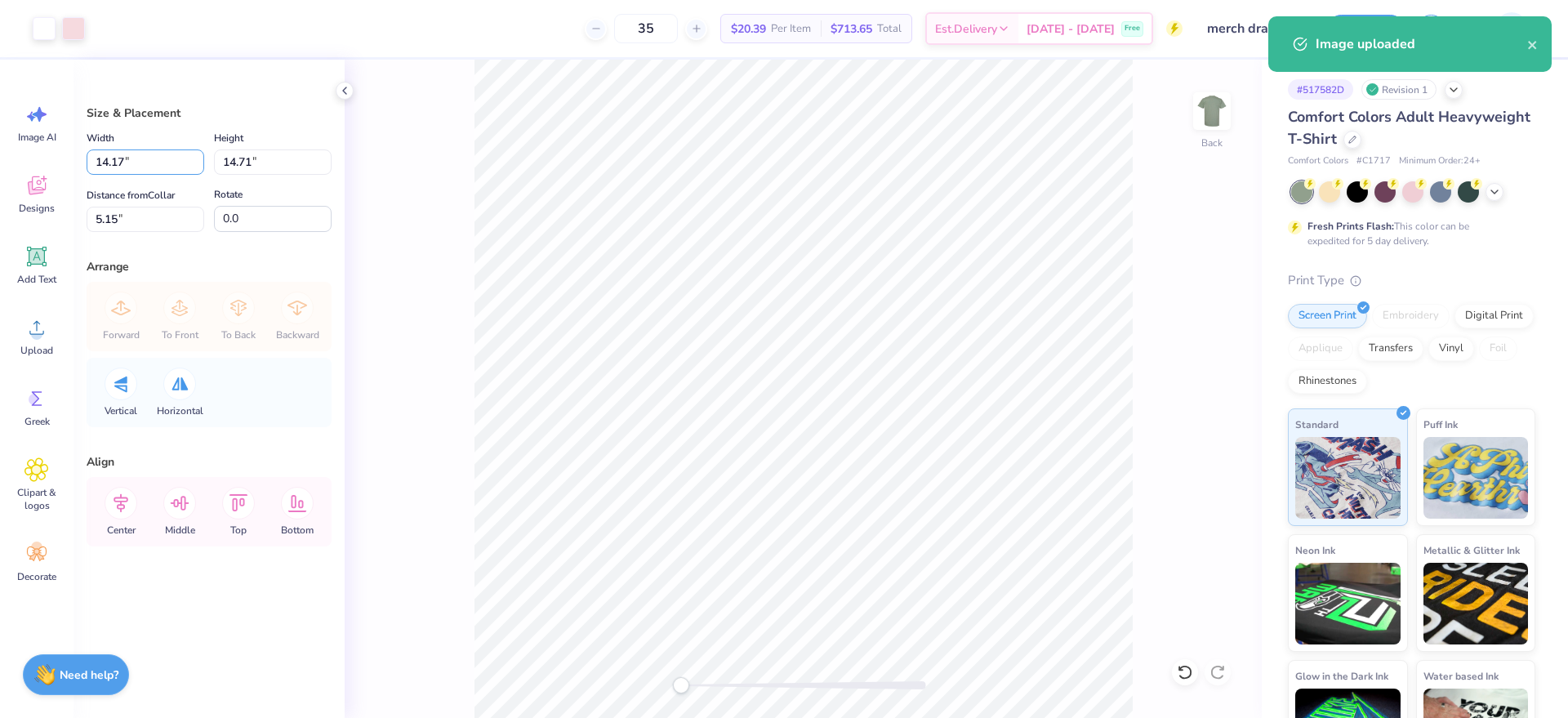
drag, startPoint x: 88, startPoint y: 167, endPoint x: 77, endPoint y: 167, distance: 11.0
click at [77, 167] on div "Size & Placement Width 14.17 14.17 " Height 14.71 14.71 " Distance from Collar …" at bounding box center [209, 388] width 271 height 658
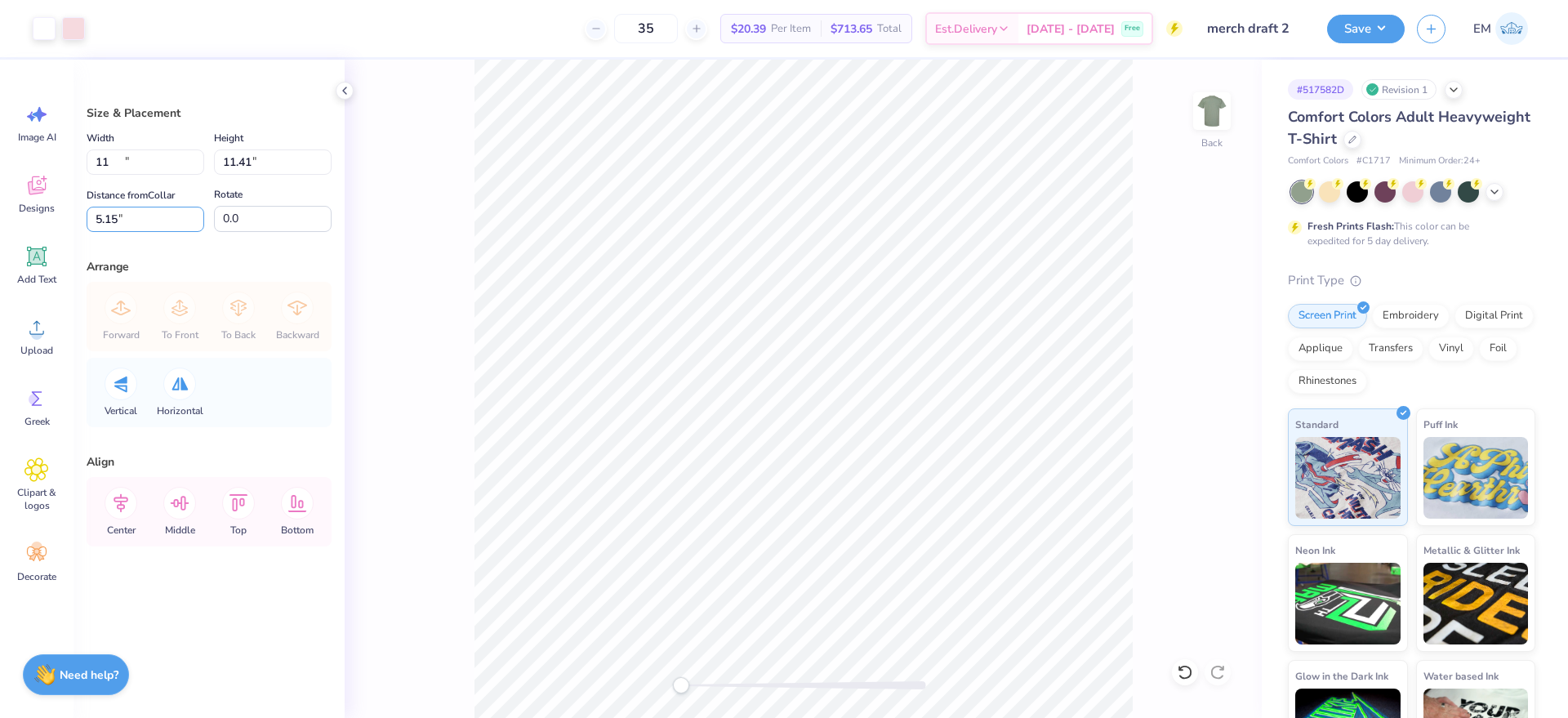
type input "11.00"
type input "11.41"
drag, startPoint x: 116, startPoint y: 214, endPoint x: 76, endPoint y: 233, distance: 44.3
click at [76, 233] on div "Size & Placement Width 11.00 11.00 " Height 11.41 11.41 " Distance from Collar …" at bounding box center [209, 388] width 271 height 658
type input "3"
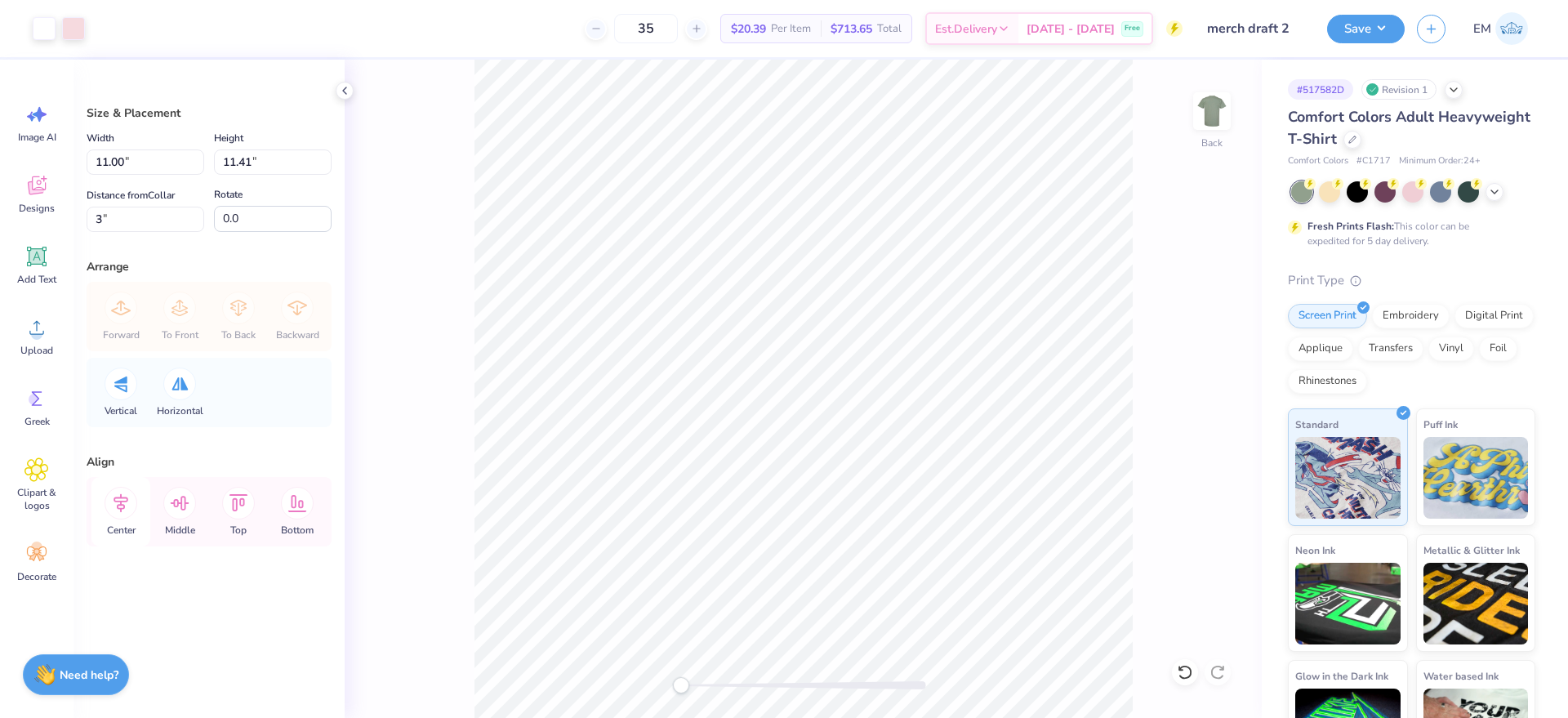
click at [130, 492] on div "Center" at bounding box center [120, 511] width 59 height 69
click at [127, 495] on icon at bounding box center [121, 503] width 33 height 33
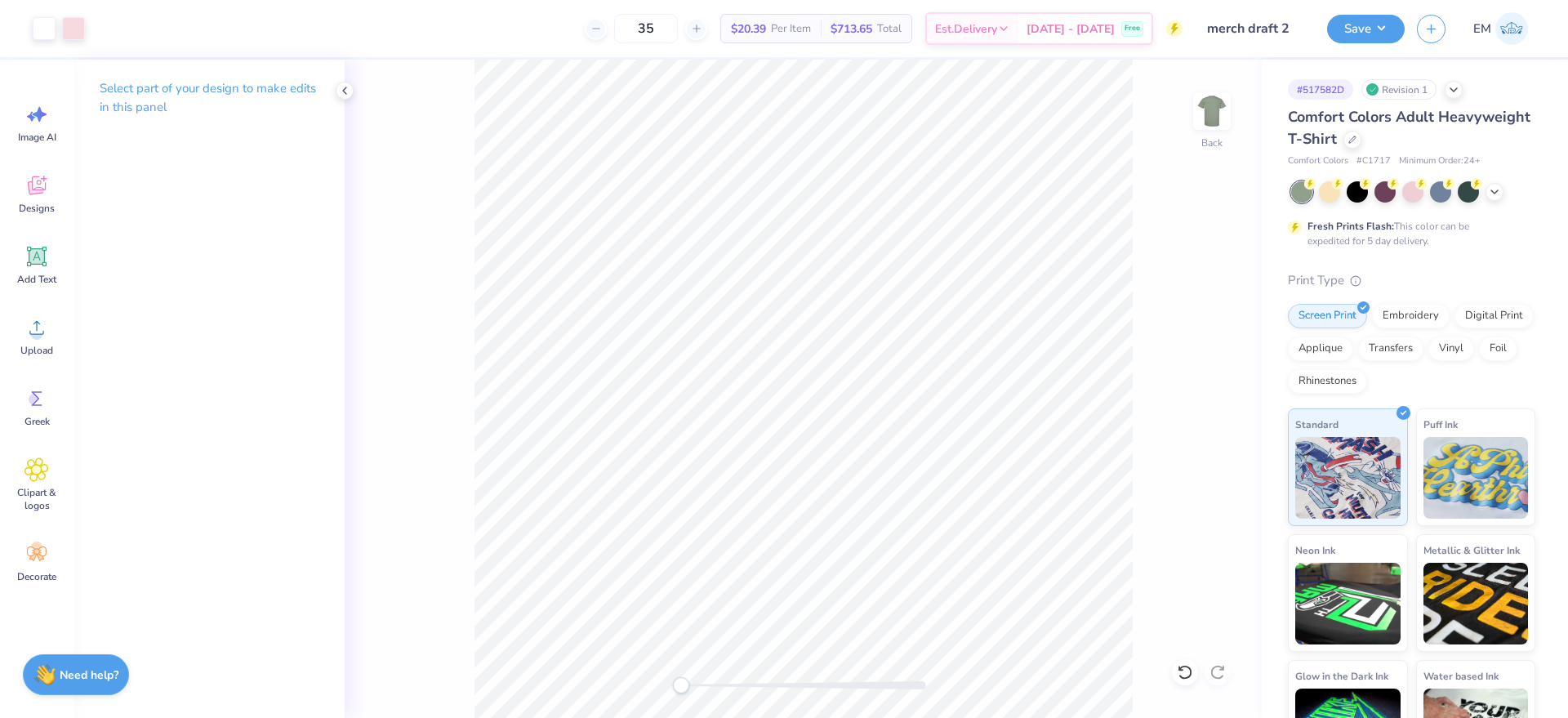
click at [1348, 5] on div "Save EM" at bounding box center [1448, 28] width 241 height 57
click at [1353, 25] on button "Save" at bounding box center [1366, 25] width 77 height 28
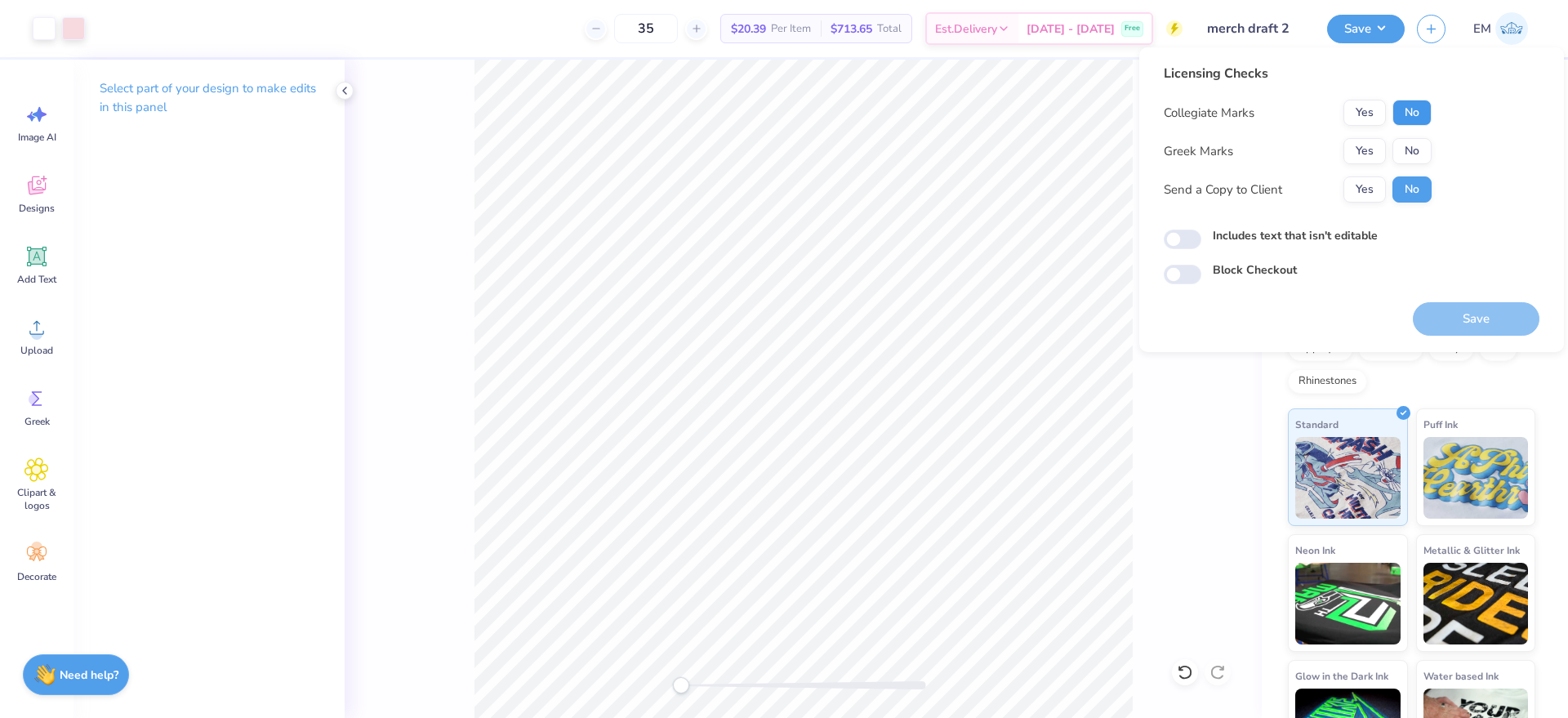
click at [1419, 112] on button "No" at bounding box center [1412, 112] width 39 height 26
click at [1419, 140] on button "No" at bounding box center [1412, 151] width 39 height 26
click at [1369, 187] on button "Yes" at bounding box center [1365, 189] width 43 height 26
click at [1465, 321] on button "Save" at bounding box center [1476, 319] width 127 height 34
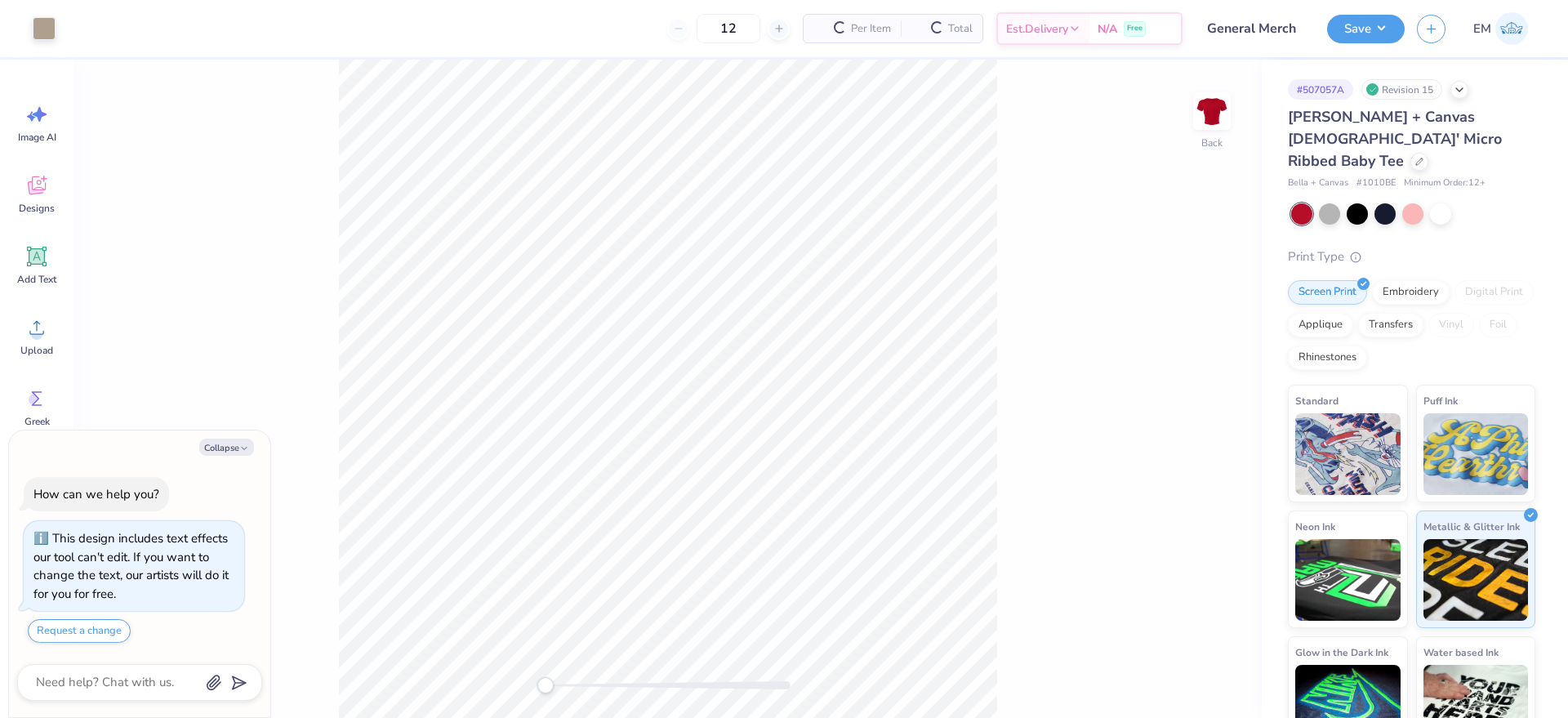
type textarea "x"
